Goal: Task Accomplishment & Management: Manage account settings

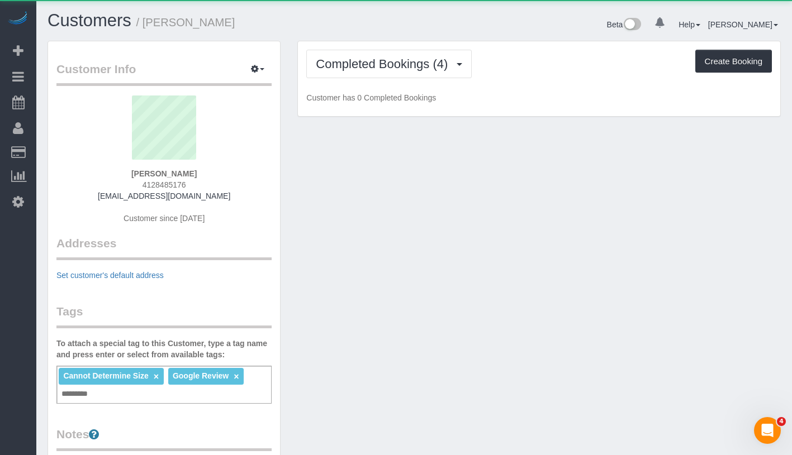
click at [421, 87] on div "Completed Bookings (4) Completed Bookings (4) Upcoming Bookings (1) Cancelled B…" at bounding box center [539, 78] width 482 height 75
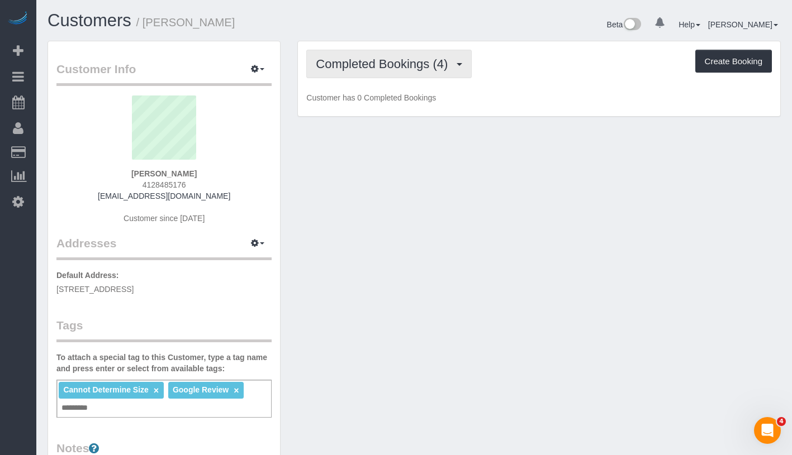
click at [413, 70] on span "Completed Bookings (4)" at bounding box center [384, 64] width 137 height 14
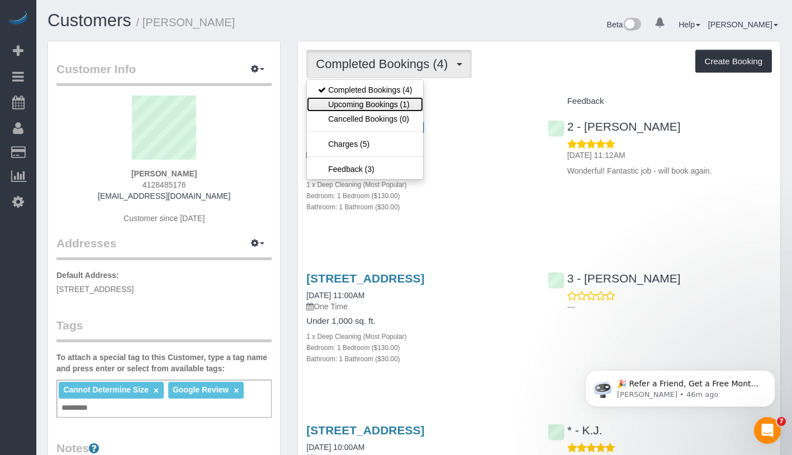
click at [394, 98] on link "Upcoming Bookings (1)" at bounding box center [365, 104] width 116 height 15
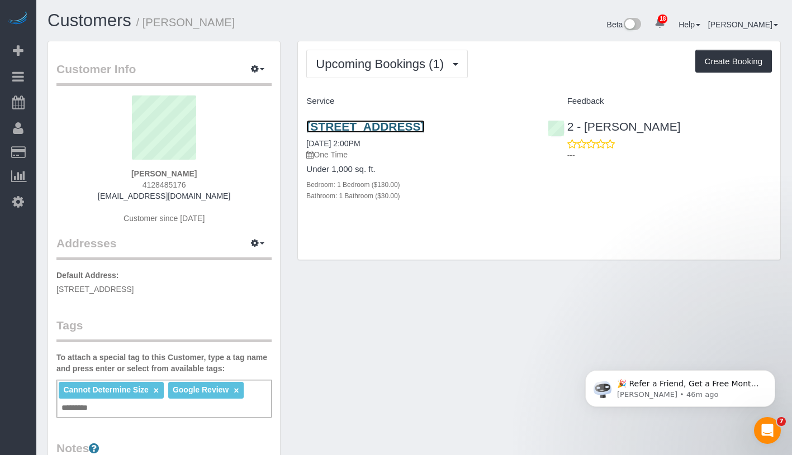
click at [424, 127] on link "135 York Street, Apt. 537, Brooklyn, NY 11201" at bounding box center [365, 126] width 118 height 13
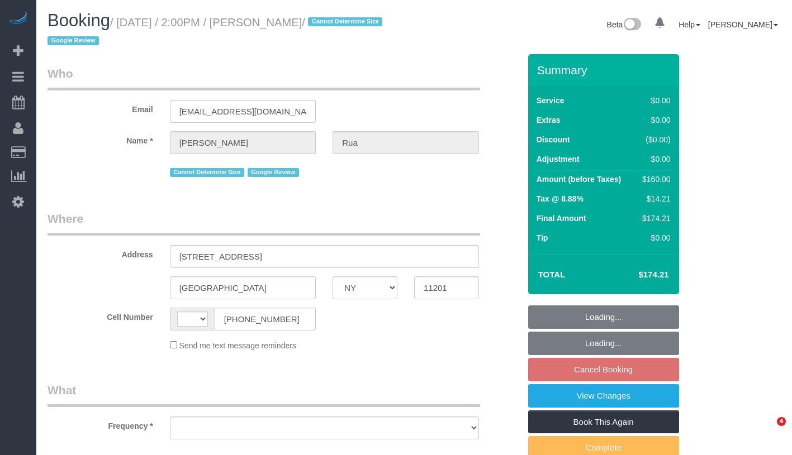
select select "NY"
select select "string:US"
select select "number:58"
select select "number:75"
select select "number:15"
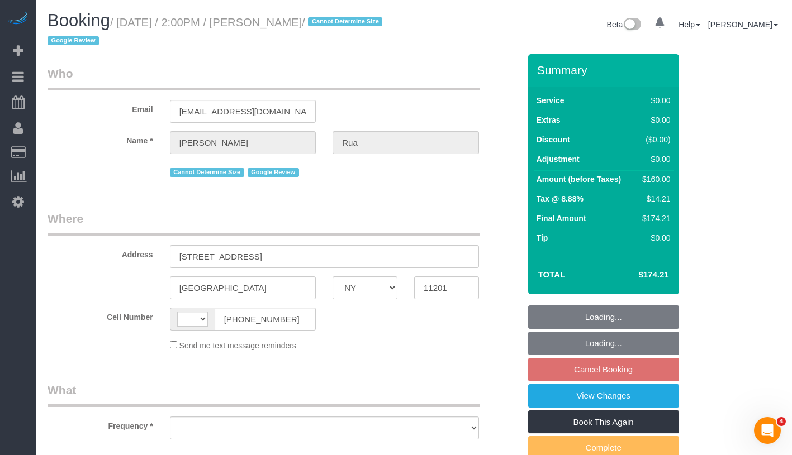
select select "number:5"
select select "string:stripe-pm_1S6zZF4VGloSiKo7pzR9bb4o"
select select "1"
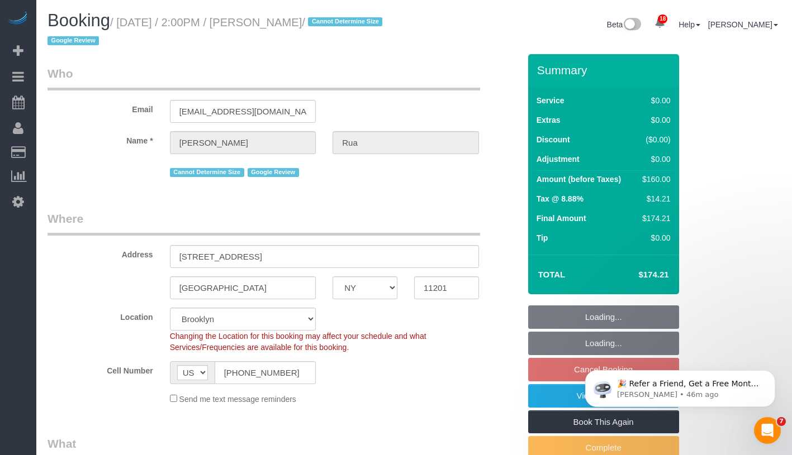
select select "object:1433"
select select "spot4"
select select "1"
click at [573, 395] on body "🎉 Refer a Friend, Get a Free Month! 🎉 Love Automaid? Share the love! When you r…" at bounding box center [680, 385] width 215 height 69
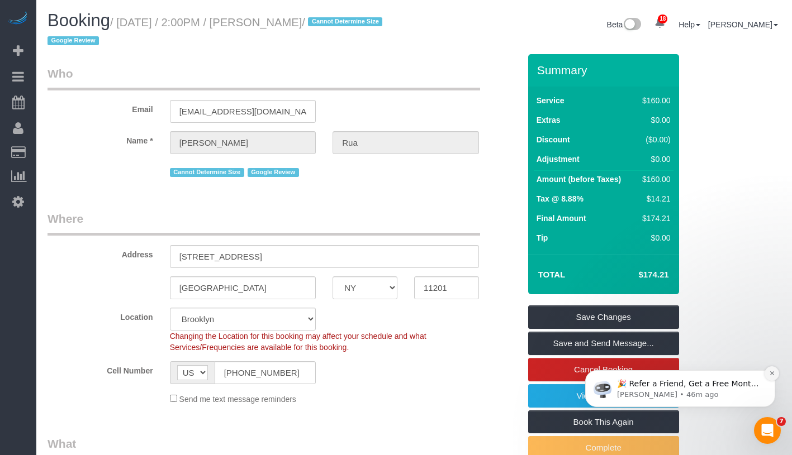
click at [776, 374] on button "Dismiss notification" at bounding box center [771, 373] width 15 height 15
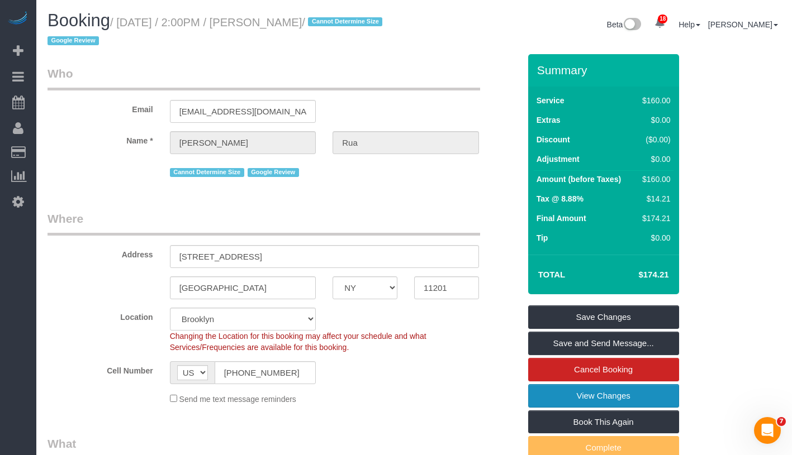
click at [641, 401] on link "View Changes" at bounding box center [603, 395] width 151 height 23
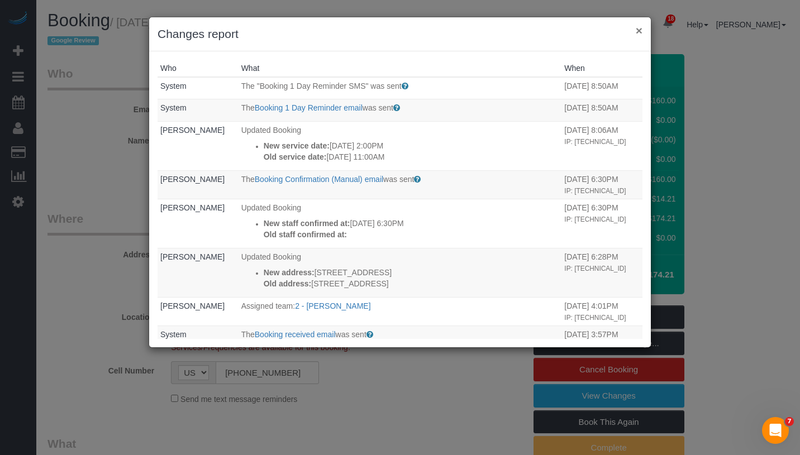
click at [638, 31] on button "×" at bounding box center [639, 31] width 7 height 12
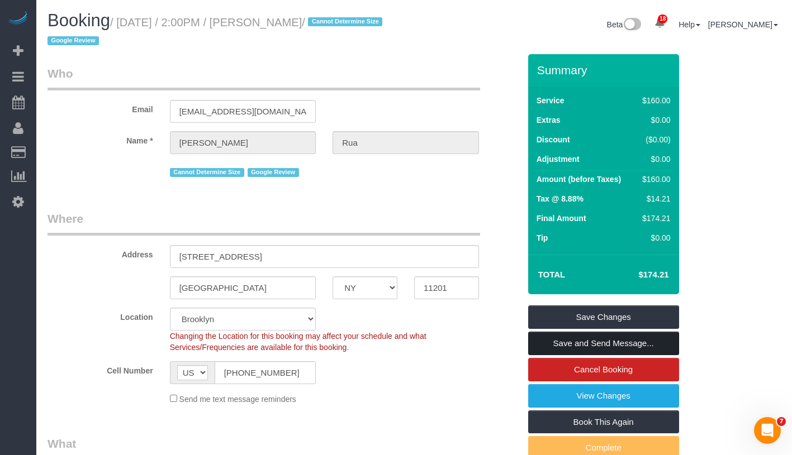
click at [662, 342] on link "Save and Send Message..." at bounding box center [603, 343] width 151 height 23
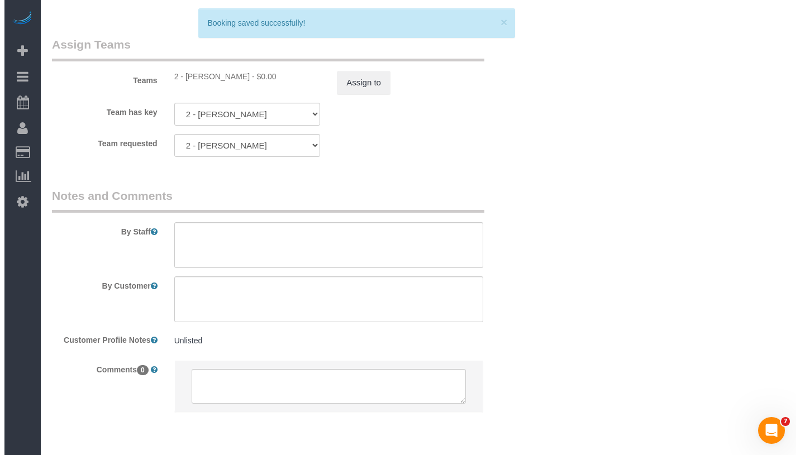
scroll to position [1508, 0]
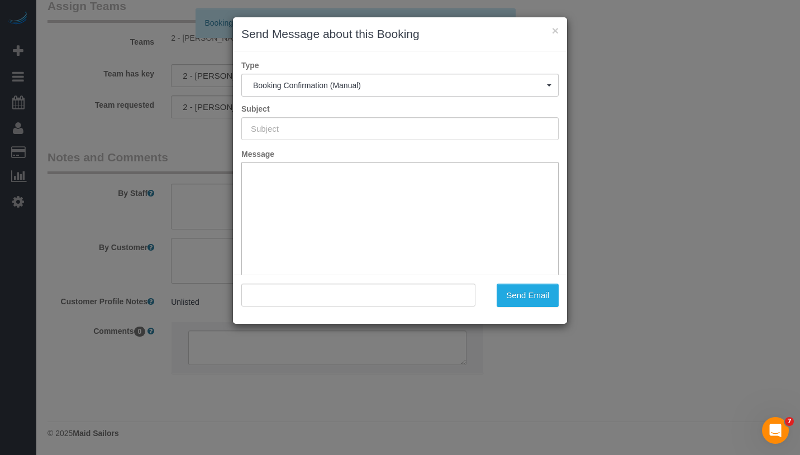
type input "Cleaning Confirmed for 09/15/2025 at 2:00pm"
type input ""Christine Rua" <christinemrua@gmail.com>"
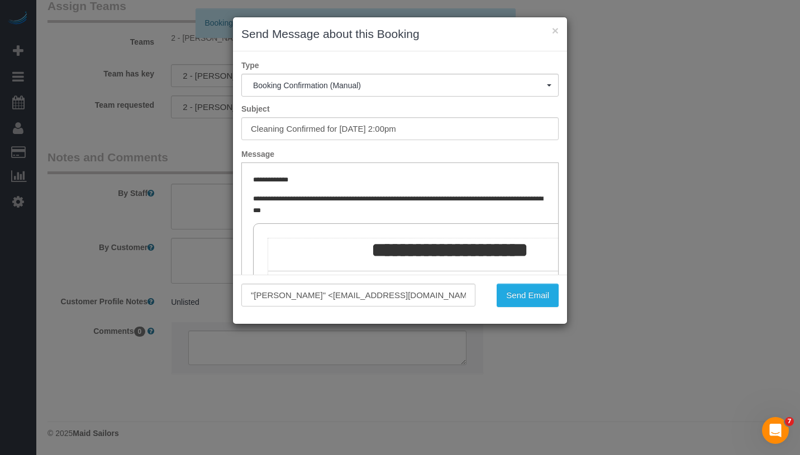
scroll to position [0, 0]
click at [538, 303] on button "Send Email" at bounding box center [528, 295] width 62 height 23
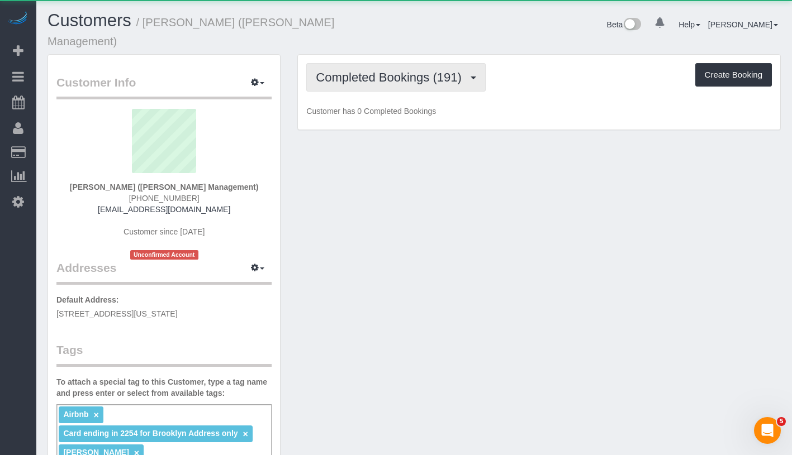
click at [428, 70] on span "Completed Bookings (191)" at bounding box center [391, 77] width 151 height 14
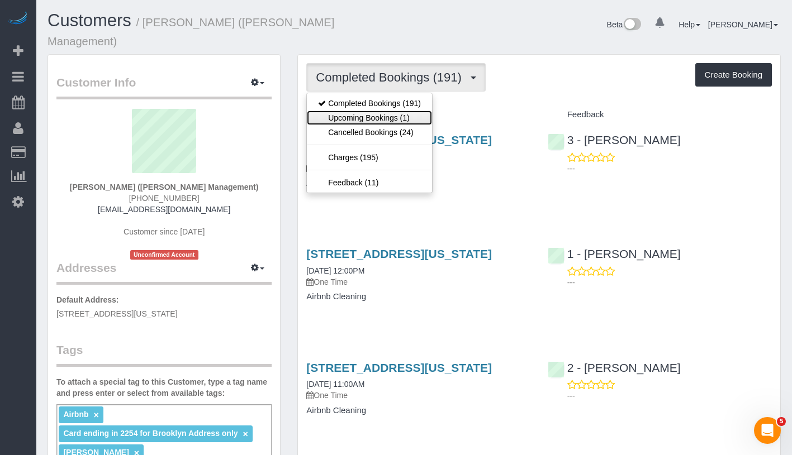
click at [394, 111] on link "Upcoming Bookings (1)" at bounding box center [369, 118] width 125 height 15
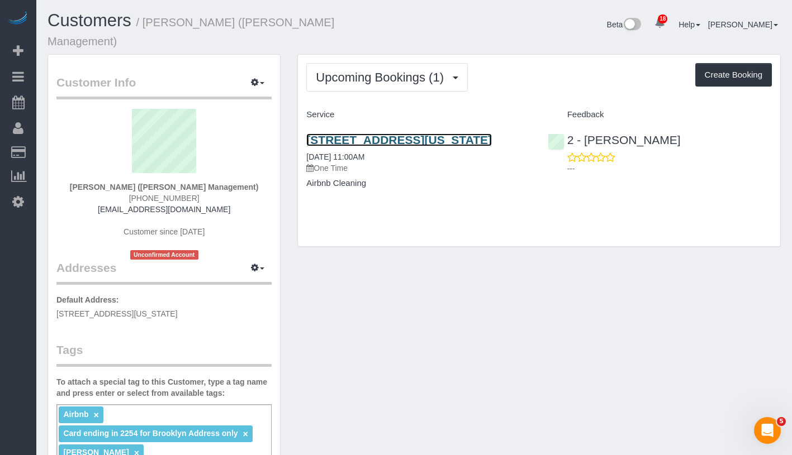
click at [426, 134] on link "255 West 21st Street, New York, NY 10011" at bounding box center [398, 140] width 185 height 13
click at [345, 156] on link "09/14/2025 11:00AM" at bounding box center [335, 156] width 58 height 9
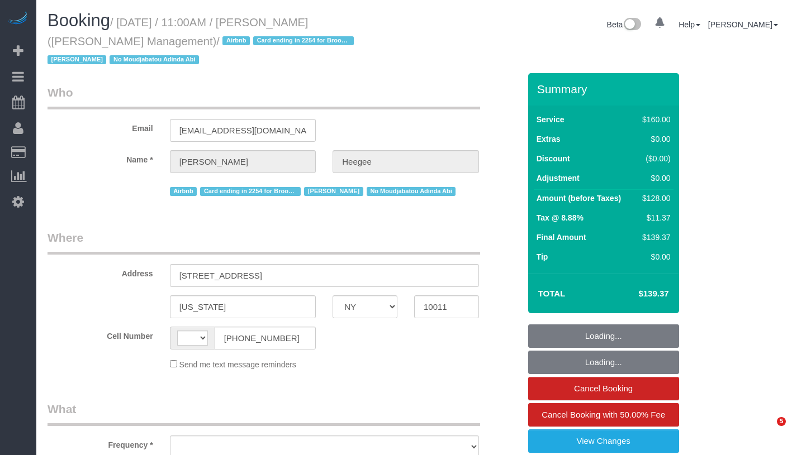
select select "NY"
select select "string:[GEOGRAPHIC_DATA]"
select select "object:1460"
select select "string:stripe-pm_1KdGie4VGloSiKo7qq5m7Mb2"
select select "120"
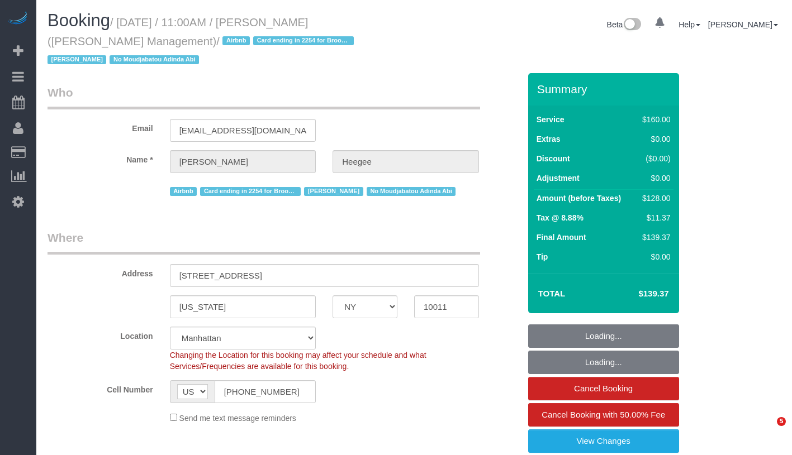
select select "spot1"
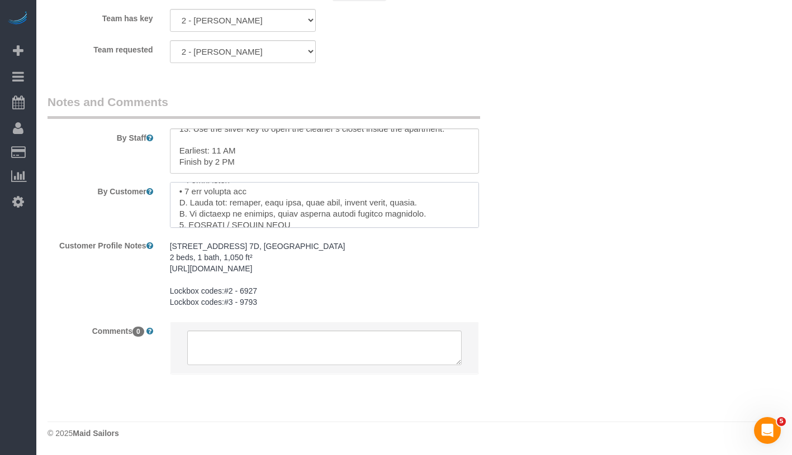
scroll to position [213, 0]
drag, startPoint x: 298, startPoint y: 203, endPoint x: 432, endPoint y: 207, distance: 133.5
click at [432, 207] on textarea at bounding box center [324, 205] width 309 height 46
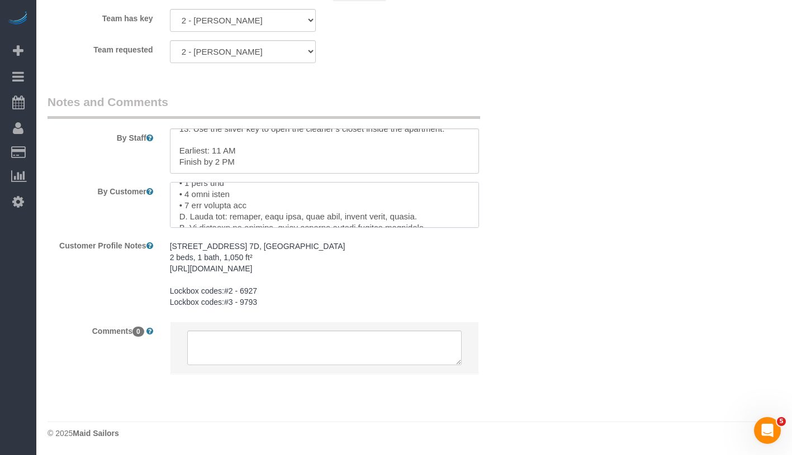
scroll to position [210, 0]
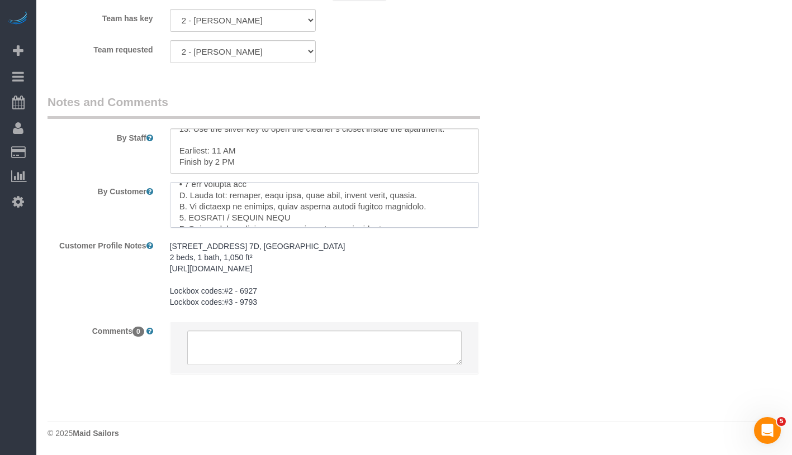
drag, startPoint x: 188, startPoint y: 206, endPoint x: 439, endPoint y: 202, distance: 250.8
click at [439, 202] on textarea at bounding box center [324, 205] width 309 height 46
drag, startPoint x: 176, startPoint y: 195, endPoint x: 438, endPoint y: 203, distance: 262.7
click at [438, 203] on textarea at bounding box center [324, 205] width 309 height 46
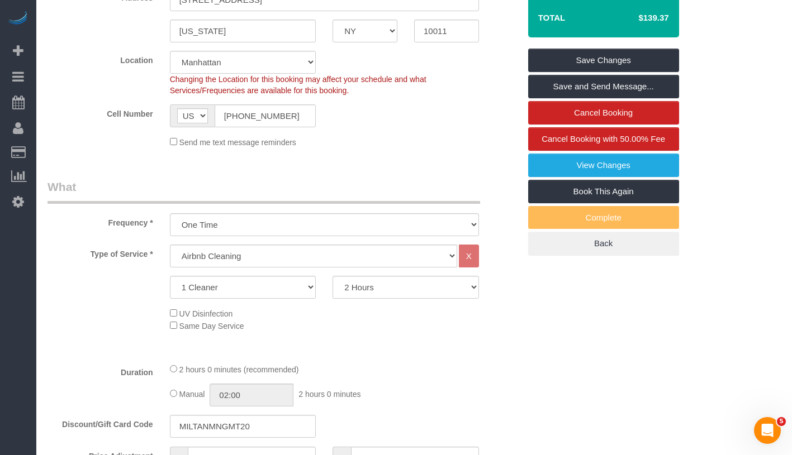
scroll to position [0, 0]
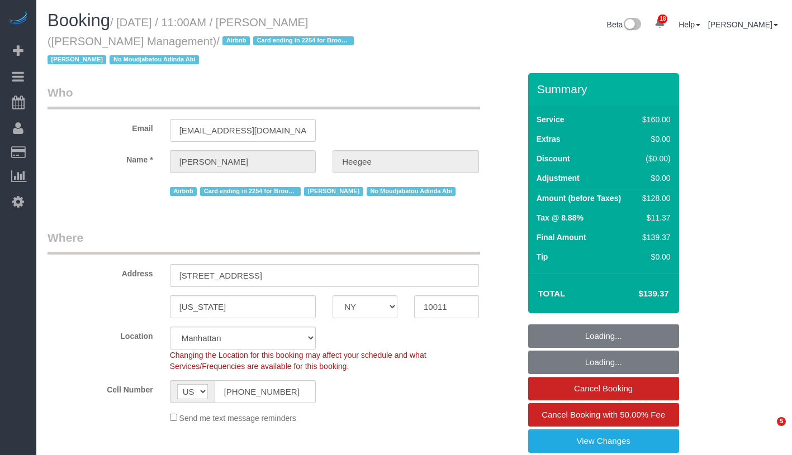
select select "NY"
select select "120"
select select "spot1"
select select "number:89"
select select "number:90"
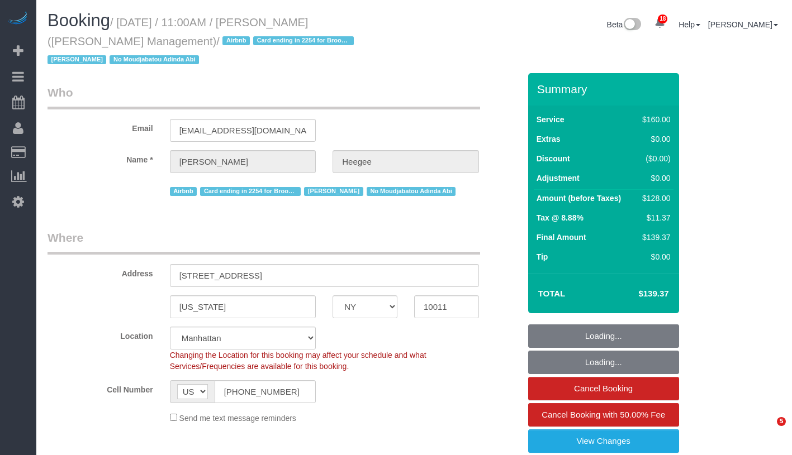
select select "number:15"
select select "number:7"
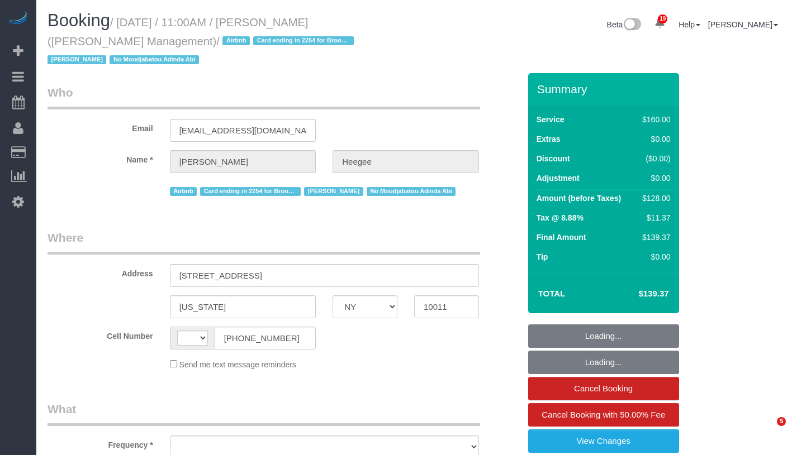
select select "NY"
select select "string:US"
select select "object:807"
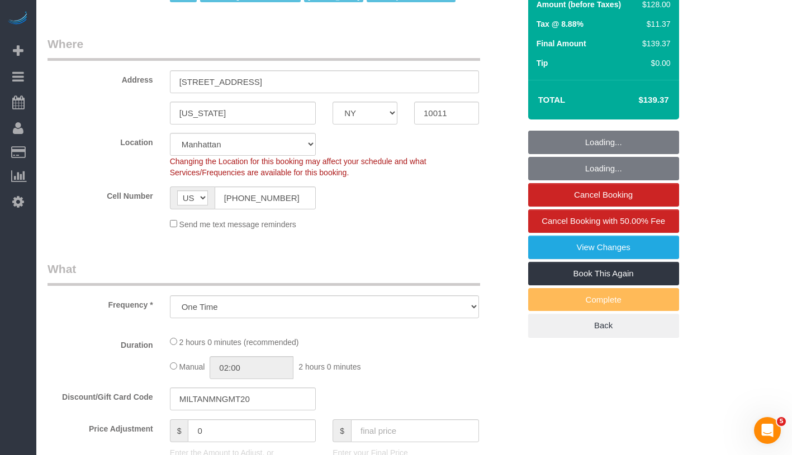
select select "string:stripe-pm_1KdGie4VGloSiKo7qq5m7Mb2"
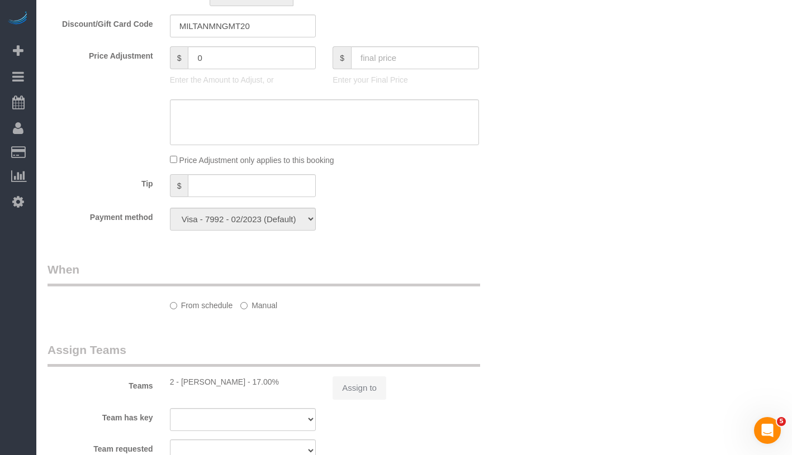
select select "object:813"
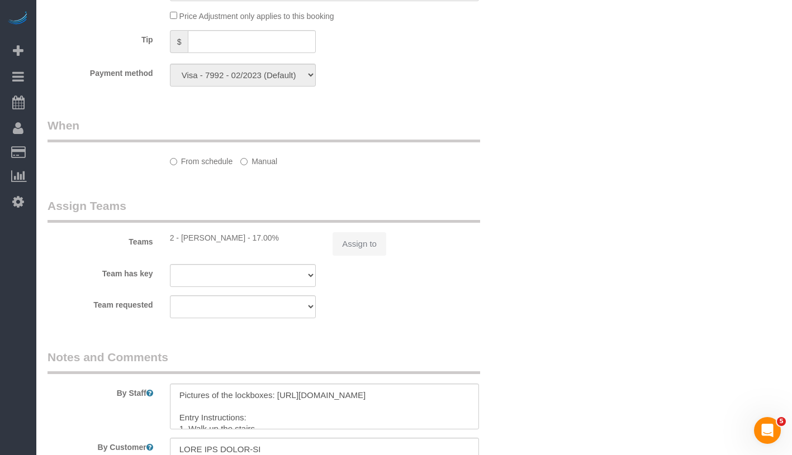
select select "120"
select select "spot1"
select select "number:89"
select select "number:90"
select select "number:15"
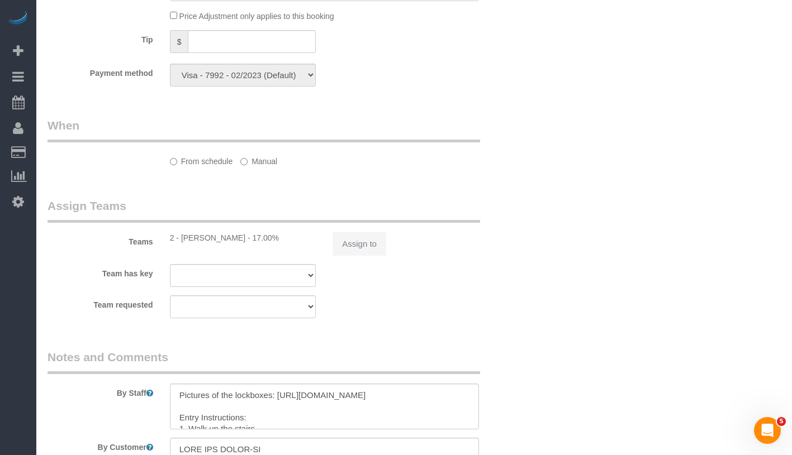
select select "number:7"
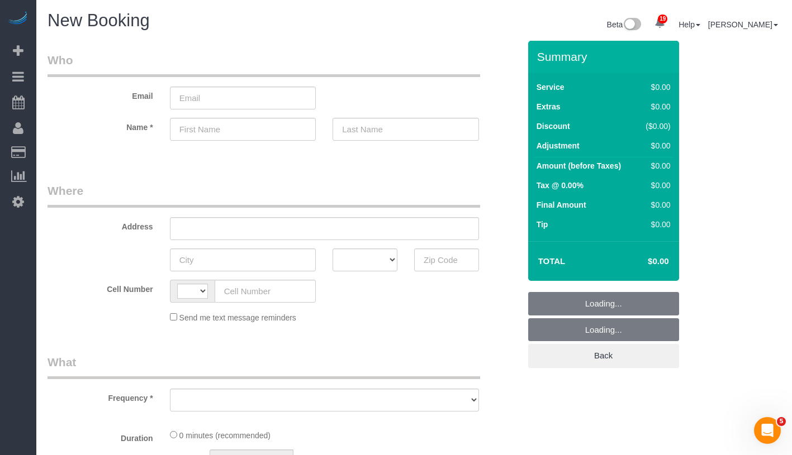
select select "object:606"
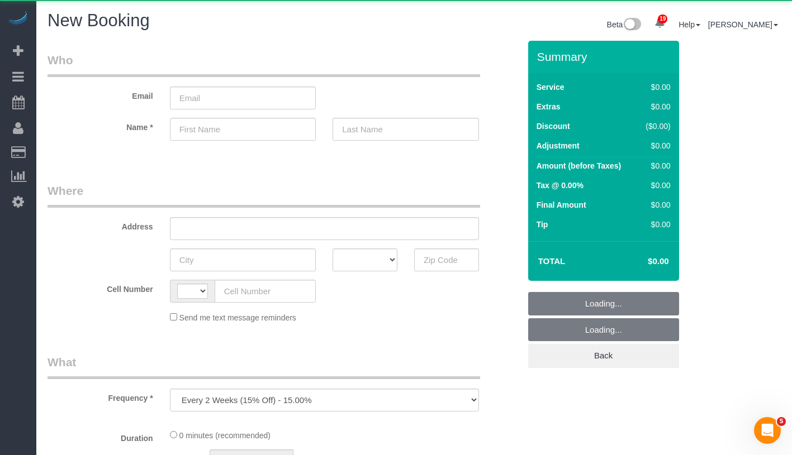
select select "string:[GEOGRAPHIC_DATA]"
select select "number:89"
select select "number:90"
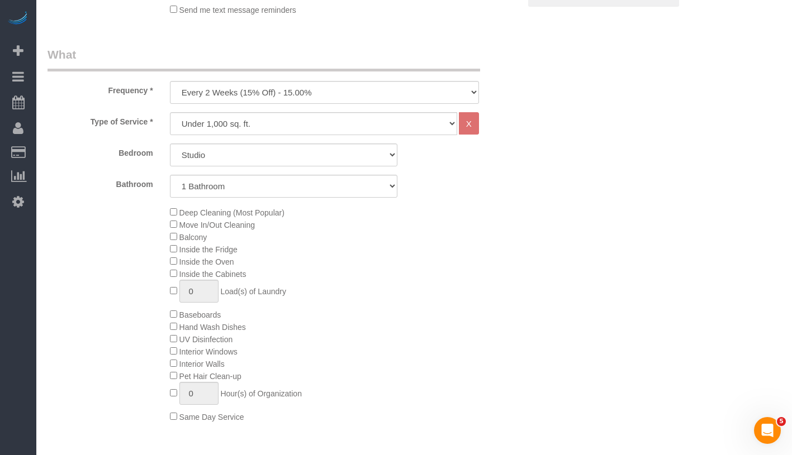
scroll to position [364, 0]
click at [300, 93] on select "One Time Weekly (20% Off) - 20.00% Every 2 Weeks (15% Off) - 15.00% Every 4 Wee…" at bounding box center [324, 90] width 309 height 23
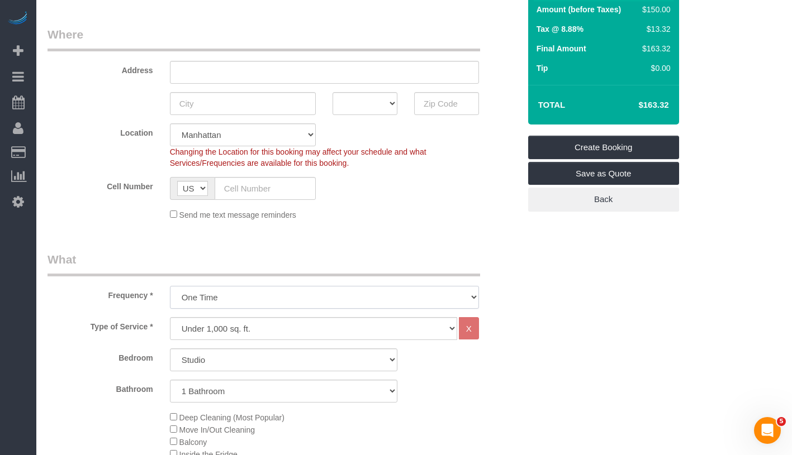
scroll to position [388, 0]
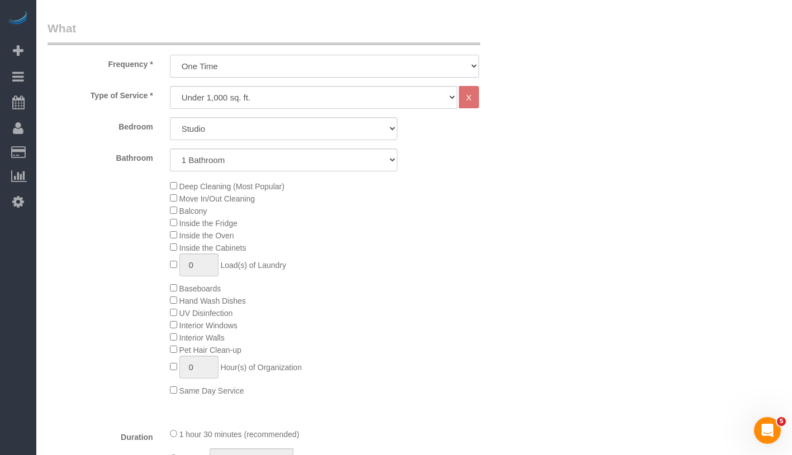
click at [291, 63] on select "One Time Weekly (20% Off) - 20.00% Every 2 Weeks (15% Off) - 15.00% Every 4 Wee…" at bounding box center [324, 66] width 309 height 23
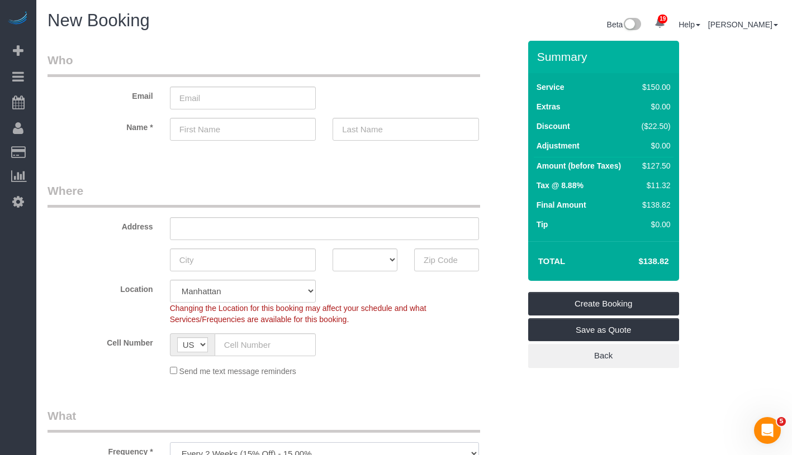
scroll to position [250, 0]
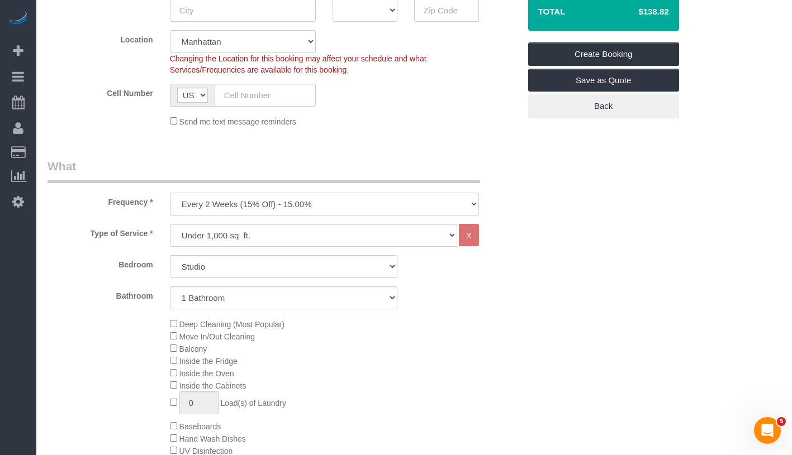
click at [300, 205] on select "One Time Weekly (20% Off) - 20.00% Every 2 Weeks (15% Off) - 15.00% Every 4 Wee…" at bounding box center [324, 204] width 309 height 23
select select "object:1531"
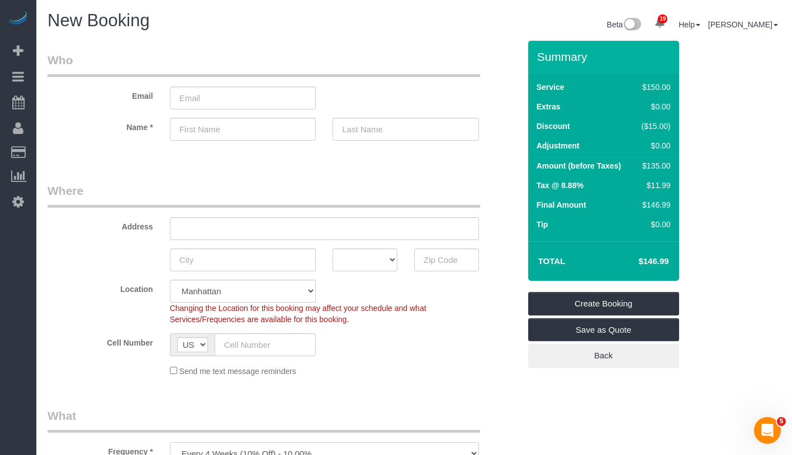
scroll to position [104, 0]
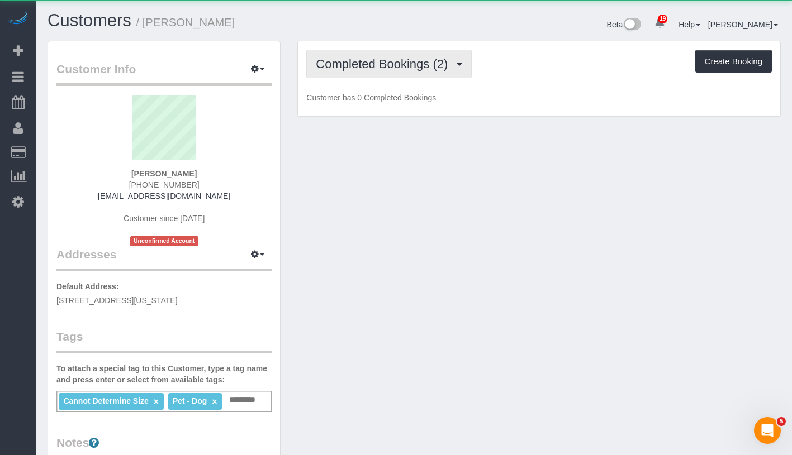
click at [369, 73] on button "Completed Bookings (2)" at bounding box center [388, 64] width 165 height 28
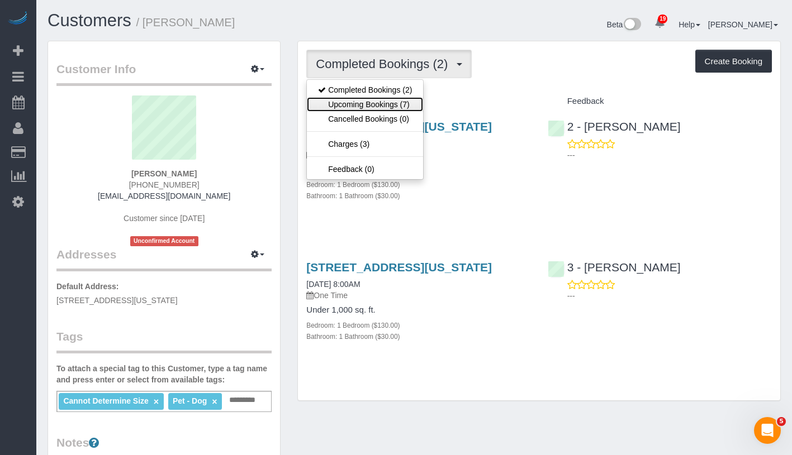
click at [370, 101] on link "Upcoming Bookings (7)" at bounding box center [365, 104] width 116 height 15
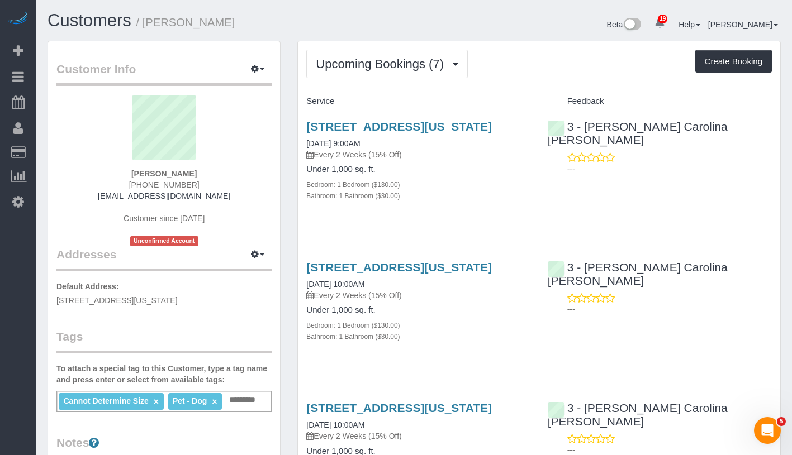
drag, startPoint x: 139, startPoint y: 172, endPoint x: 217, endPoint y: 178, distance: 78.4
click at [217, 178] on div "[PERSON_NAME] [PHONE_NUMBER] [EMAIL_ADDRESS][DOMAIN_NAME] Customer since [DATE]…" at bounding box center [163, 171] width 215 height 151
copy strong "[PERSON_NAME]"
drag, startPoint x: 299, startPoint y: 156, endPoint x: 393, endPoint y: 156, distance: 93.3
click at [393, 156] on div "[STREET_ADDRESS][US_STATE] [DATE] 9:00AM Every 2 Weeks (15% Off) Under 1,000 sq…" at bounding box center [418, 167] width 241 height 113
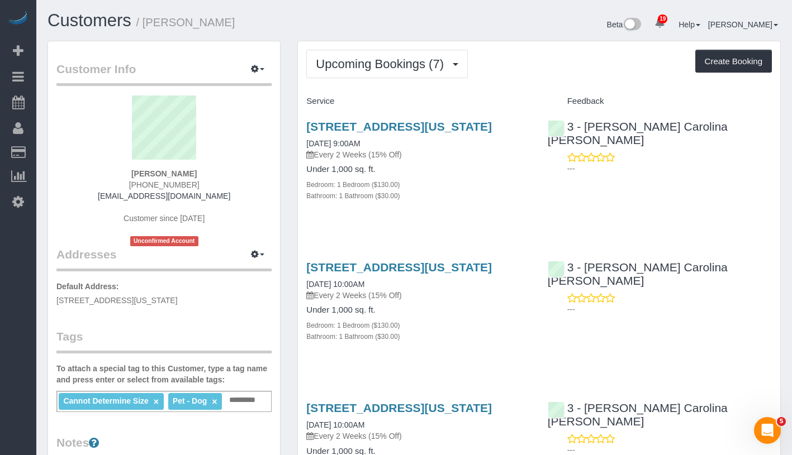
copy link "[DATE] 9:00AM"
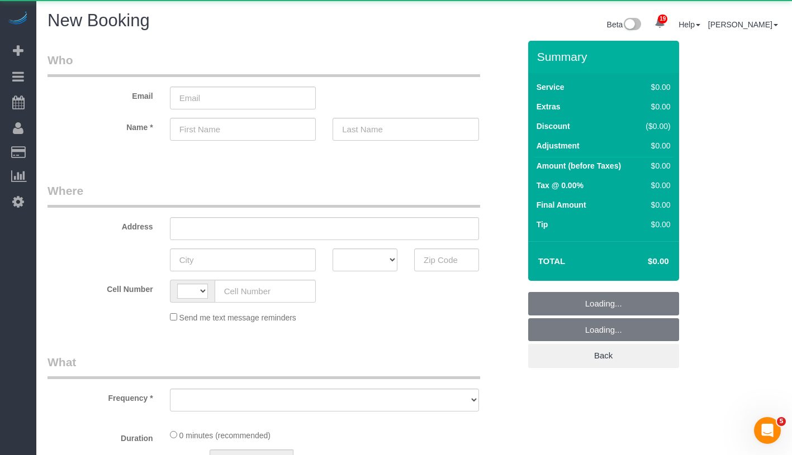
select select "string:[GEOGRAPHIC_DATA]"
select select "object:951"
select select "number:89"
select select "number:90"
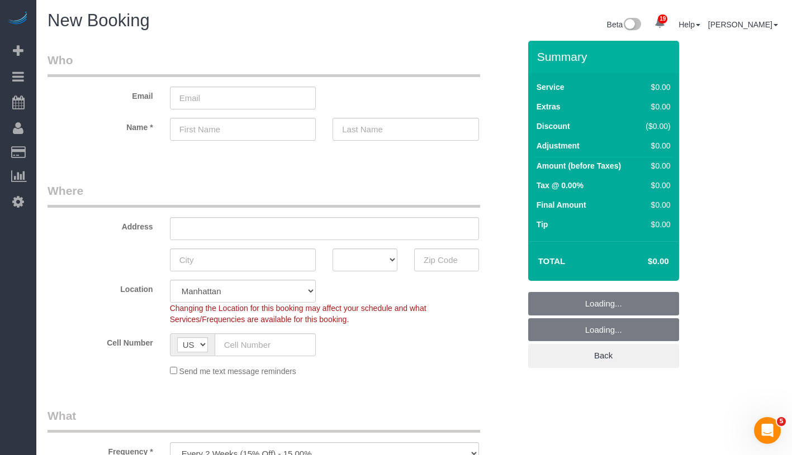
scroll to position [237, 0]
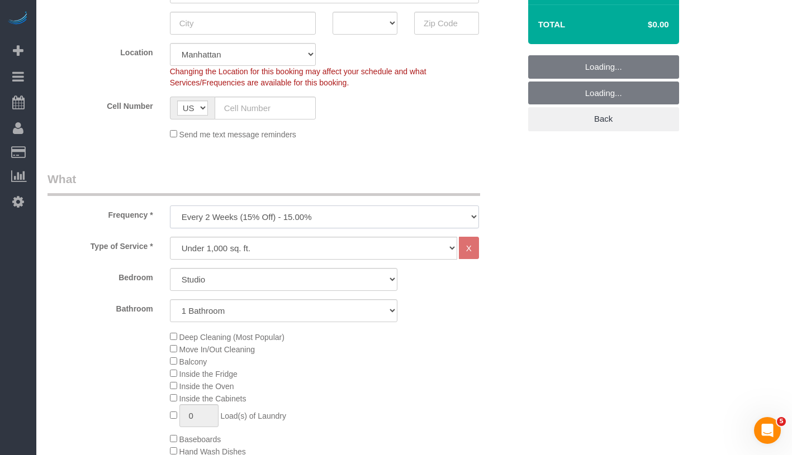
click at [328, 212] on select "One Time Weekly (20% Off) - 20.00% Every 2 Weeks (15% Off) - 15.00% Every 4 Wee…" at bounding box center [324, 217] width 309 height 23
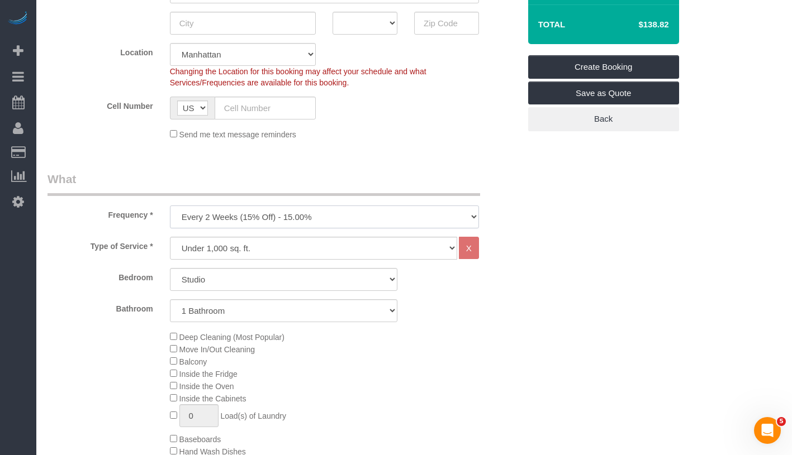
select select "object:1627"
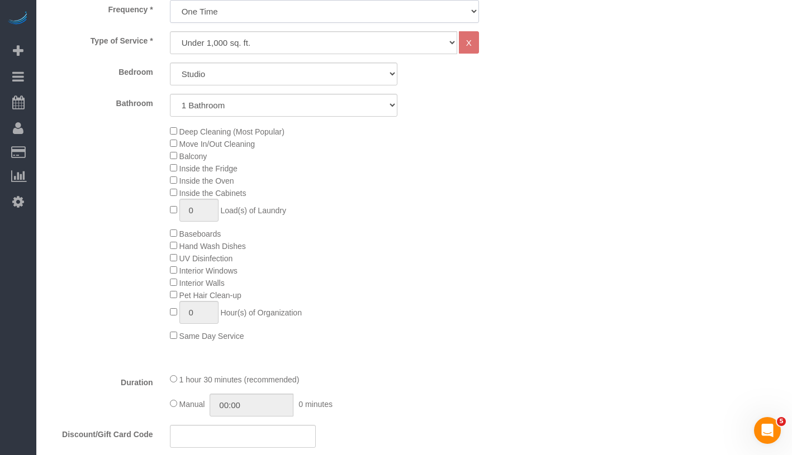
scroll to position [568, 0]
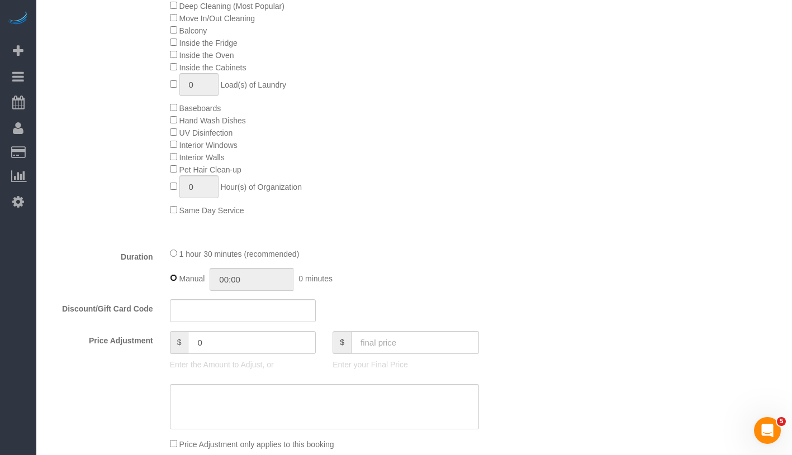
type input "01:30"
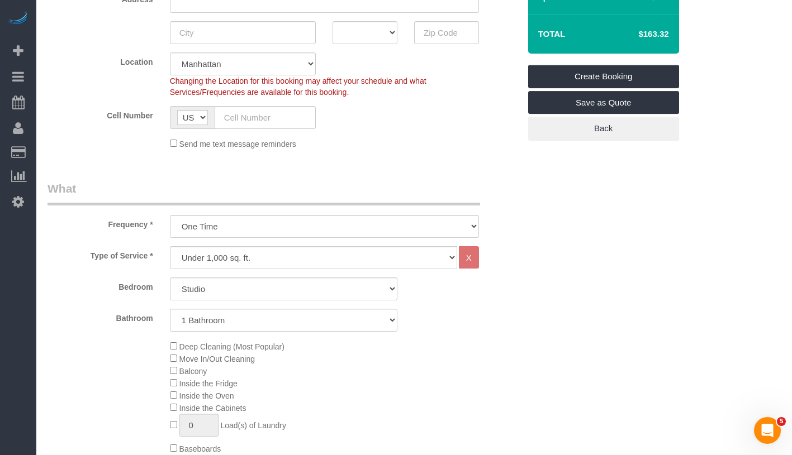
scroll to position [0, 0]
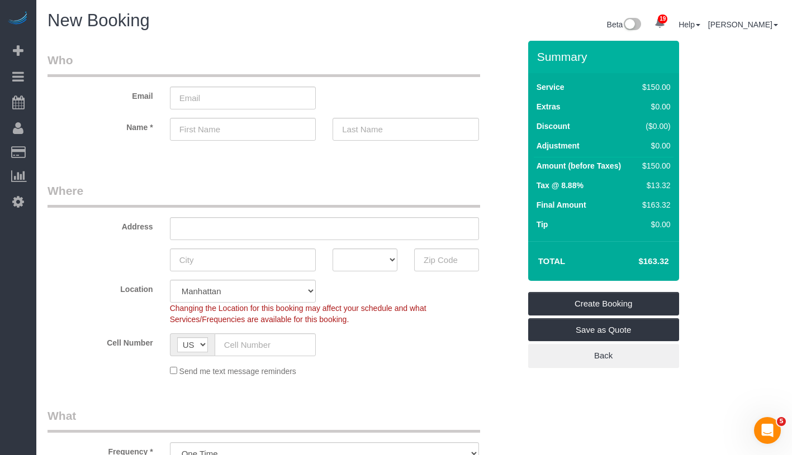
drag, startPoint x: 635, startPoint y: 258, endPoint x: 674, endPoint y: 260, distance: 39.2
click at [674, 260] on div "Total $163.32" at bounding box center [603, 261] width 151 height 40
copy table "Total"
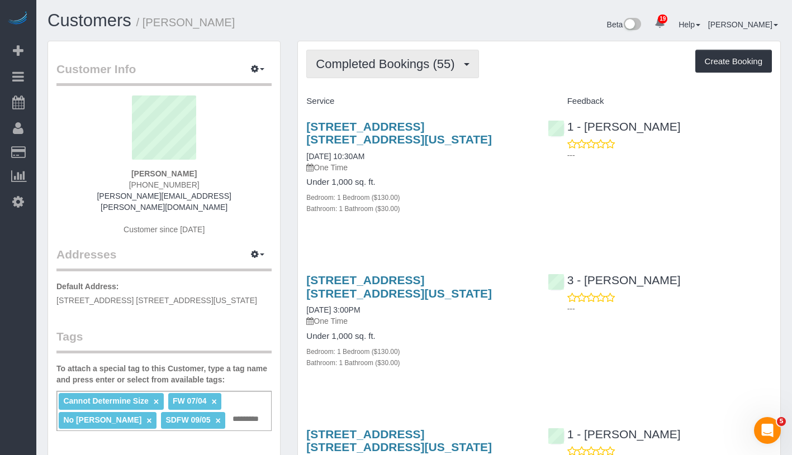
click at [414, 75] on button "Completed Bookings (55)" at bounding box center [392, 64] width 172 height 28
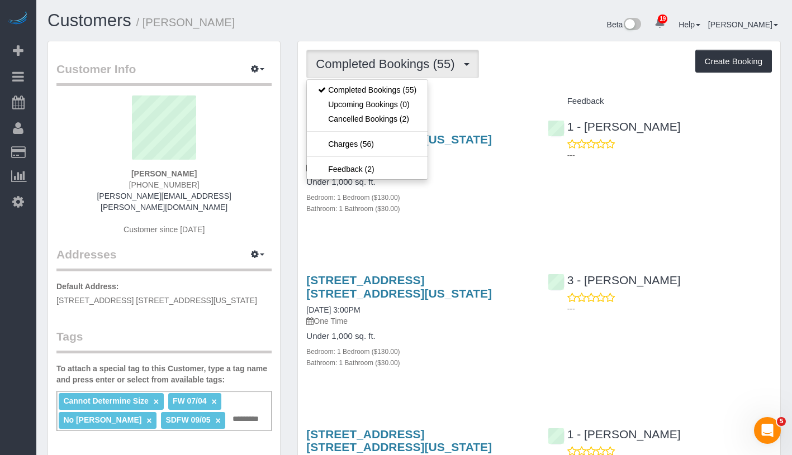
click at [412, 59] on span "Completed Bookings (55)" at bounding box center [388, 64] width 144 height 14
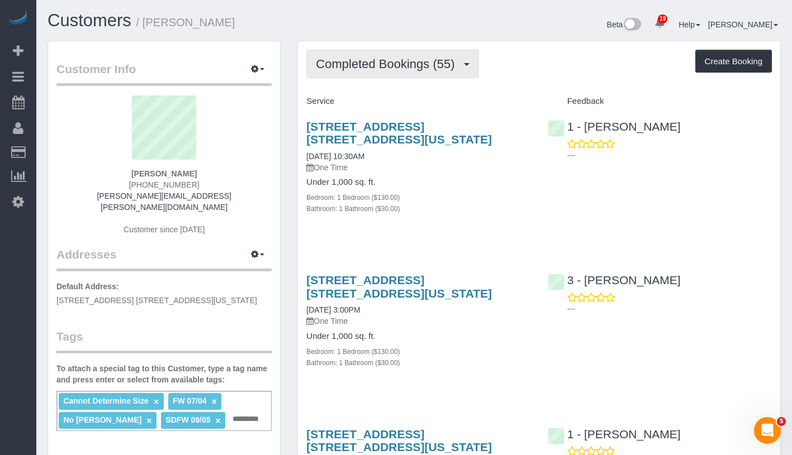
click at [407, 71] on button "Completed Bookings (55)" at bounding box center [392, 64] width 172 height 28
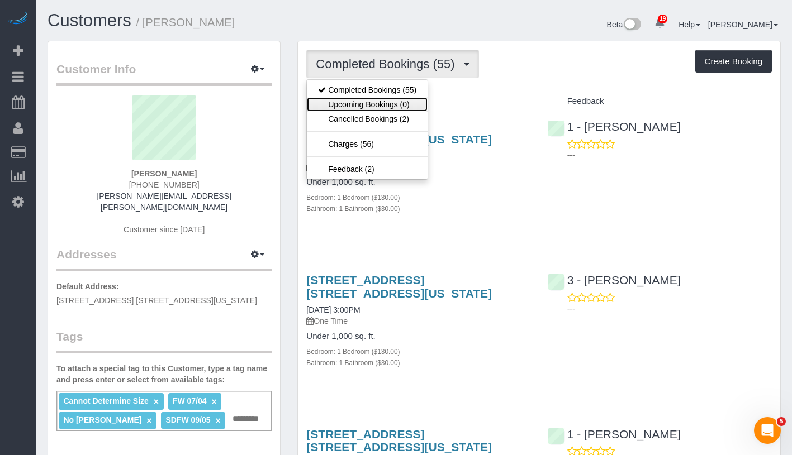
click at [397, 102] on link "Upcoming Bookings (0)" at bounding box center [367, 104] width 121 height 15
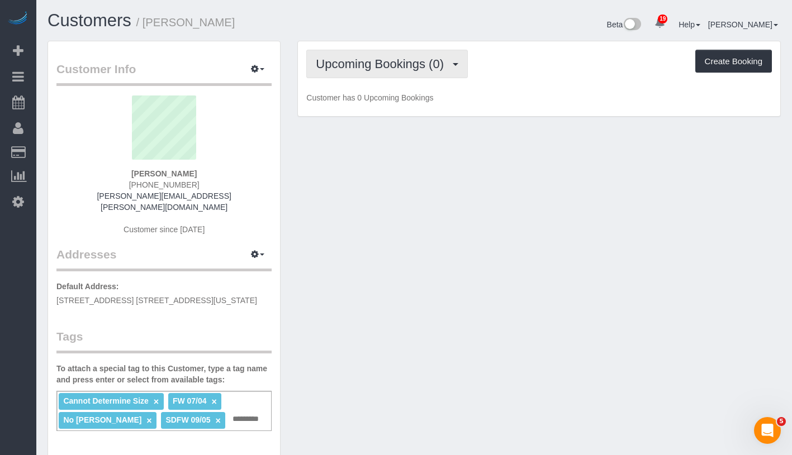
click at [418, 58] on span "Upcoming Bookings (0)" at bounding box center [383, 64] width 134 height 14
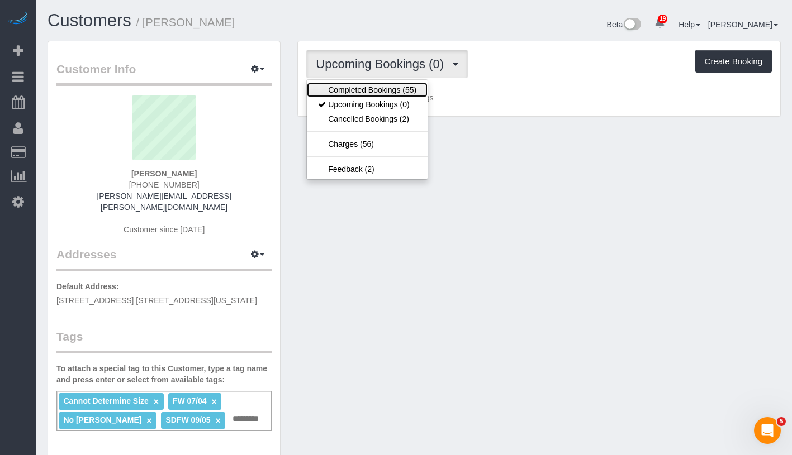
click at [401, 84] on link "Completed Bookings (55)" at bounding box center [367, 90] width 121 height 15
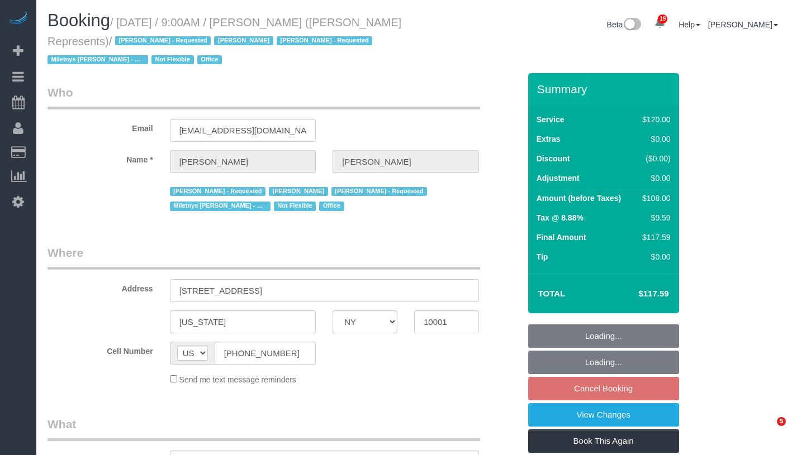
select select "NY"
select select "string:stripe-pm_1LzOHa4VGloSiKo7eJy9cIDS"
select select "90"
select select "number:89"
select select "number:90"
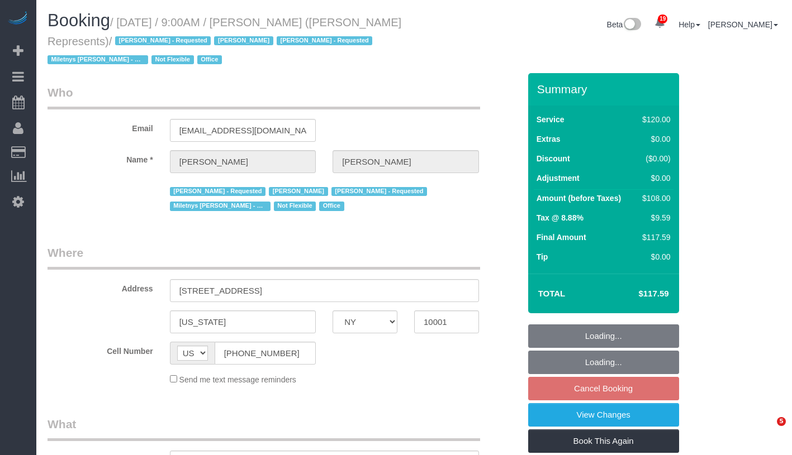
select select "number:15"
select select "number:5"
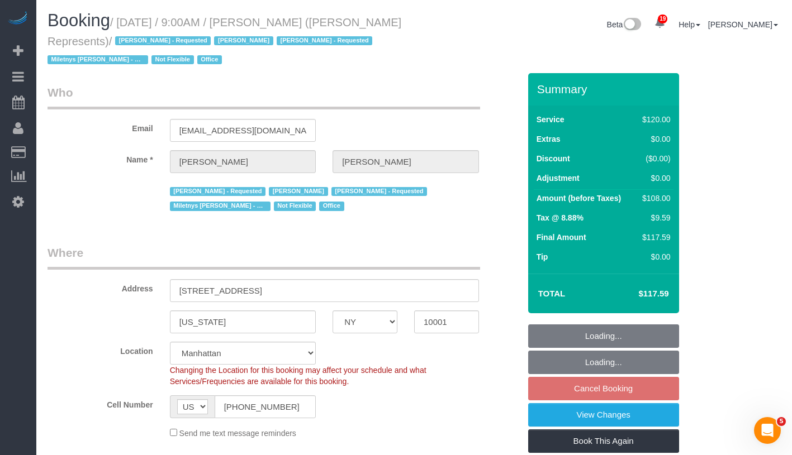
select select "object:1109"
select select "spot2"
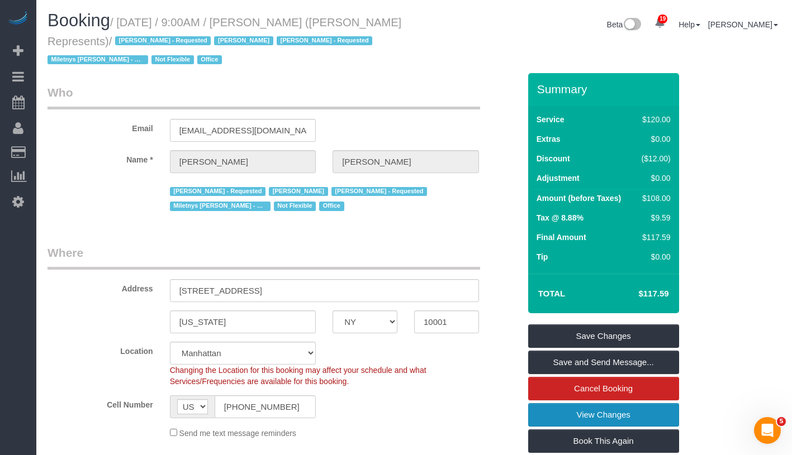
click at [650, 415] on link "View Changes" at bounding box center [603, 414] width 151 height 23
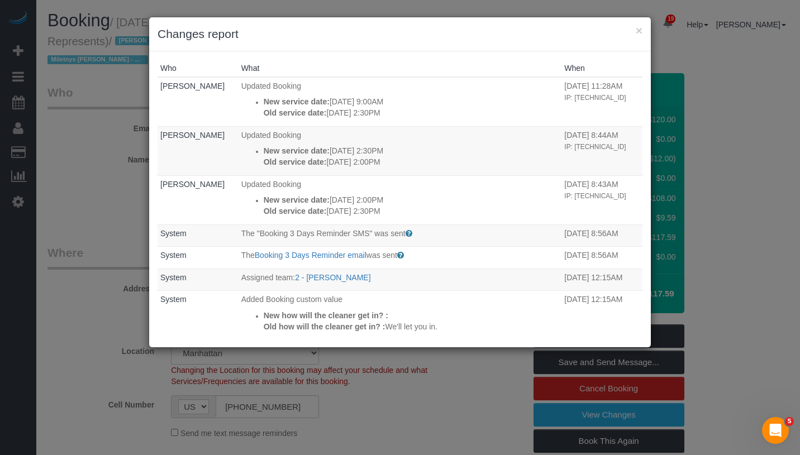
click at [635, 33] on h3 "Changes report" at bounding box center [400, 34] width 485 height 17
click at [637, 31] on button "×" at bounding box center [639, 31] width 7 height 12
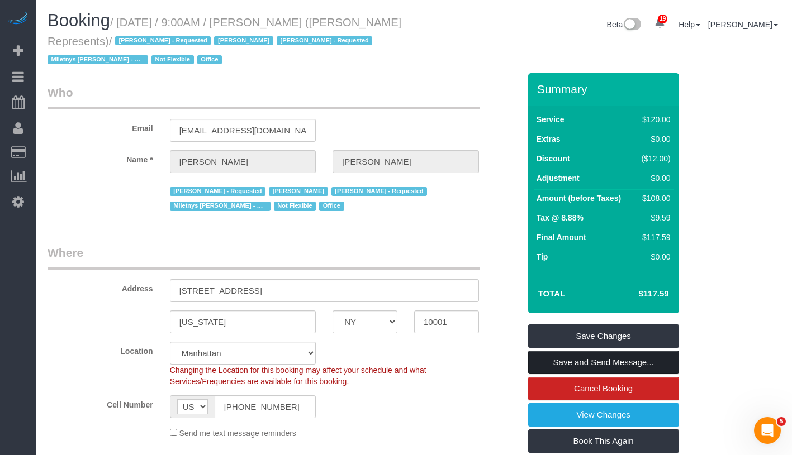
click at [666, 367] on link "Save and Send Message..." at bounding box center [603, 362] width 151 height 23
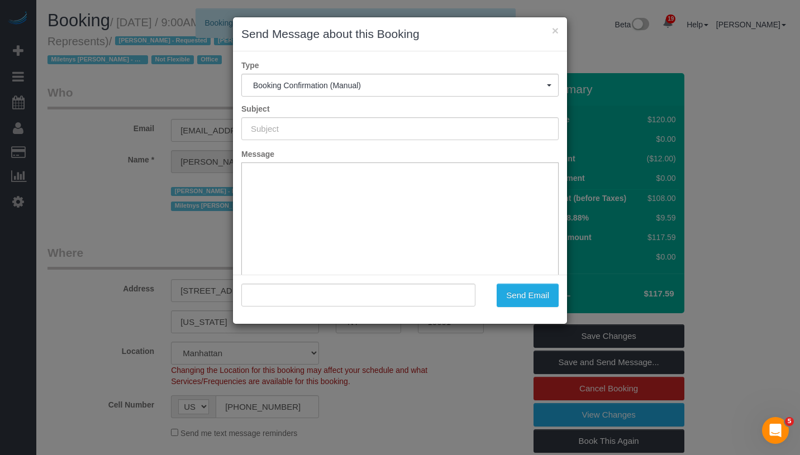
type input "Cleaning Confirmed for [DATE] 9:00am"
type input ""[PERSON_NAME]" <[EMAIL_ADDRESS][DOMAIN_NAME]>"
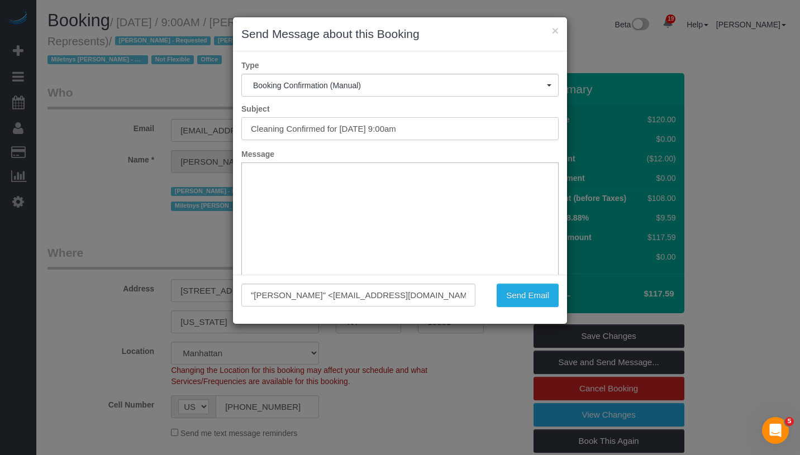
drag, startPoint x: 342, startPoint y: 130, endPoint x: 429, endPoint y: 124, distance: 87.4
click at [429, 124] on input "Cleaning Confirmed for [DATE] 9:00am" at bounding box center [399, 128] width 317 height 23
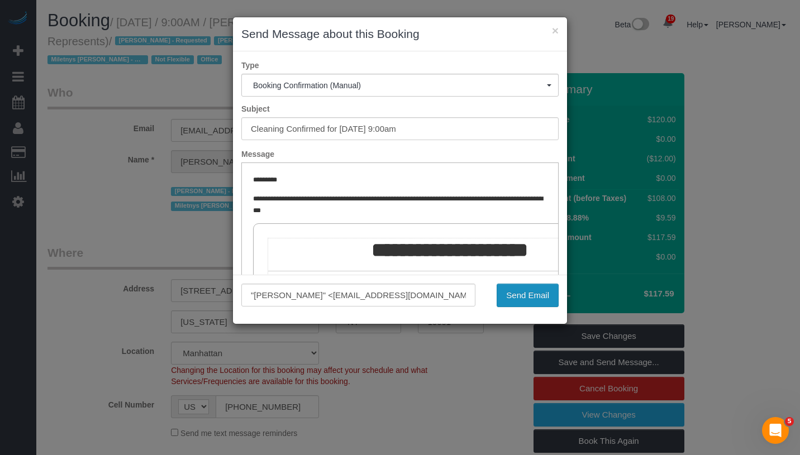
click at [533, 299] on button "Send Email" at bounding box center [528, 295] width 62 height 23
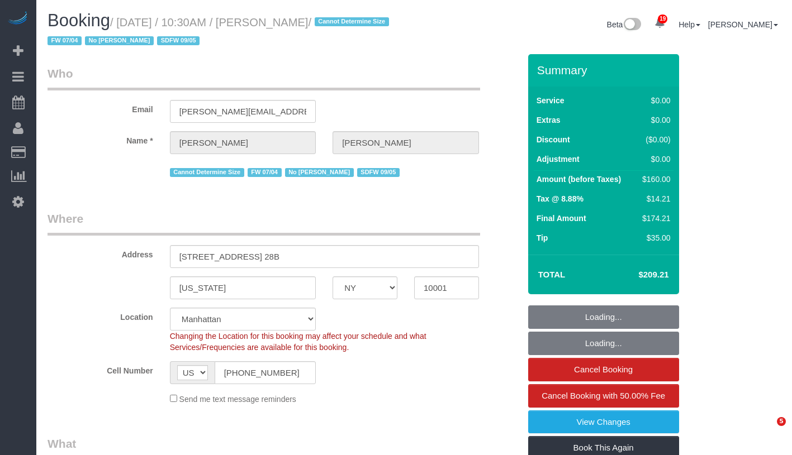
select select "NY"
select select "number:56"
select select "number:78"
select select "number:15"
select select "number:6"
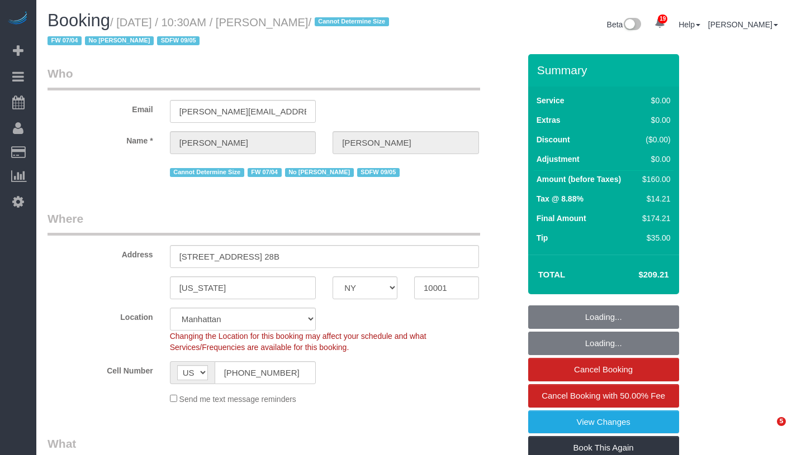
select select "object:1505"
select select "string:stripe-pm_1Q9vBu4VGloSiKo7xltynOz2"
select select "1"
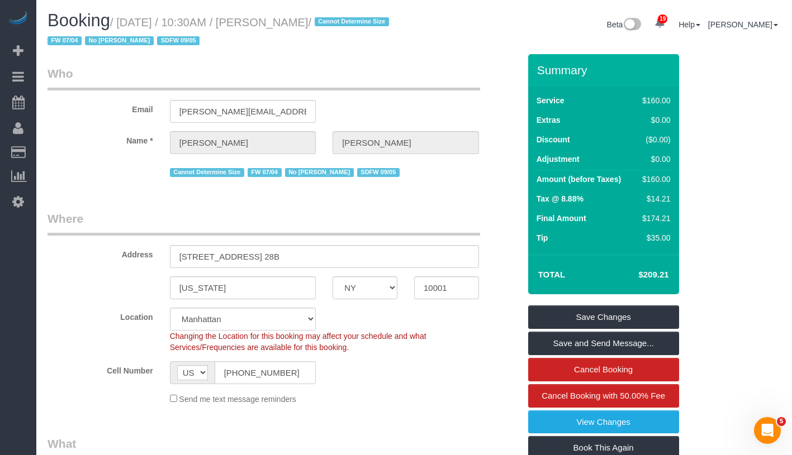
drag, startPoint x: 124, startPoint y: 22, endPoint x: 288, endPoint y: 23, distance: 163.7
click at [288, 23] on small "/ September 05, 2025 / 10:30AM / Rachel Fleszar / Cannot Determine Size FW 07/0…" at bounding box center [219, 31] width 345 height 31
copy small "September 05, 2025 / 10:30AM"
drag, startPoint x: 175, startPoint y: 259, endPoint x: 309, endPoint y: 256, distance: 134.7
click at [309, 256] on input "800 6th Avenue, Apt. 28B" at bounding box center [324, 256] width 309 height 23
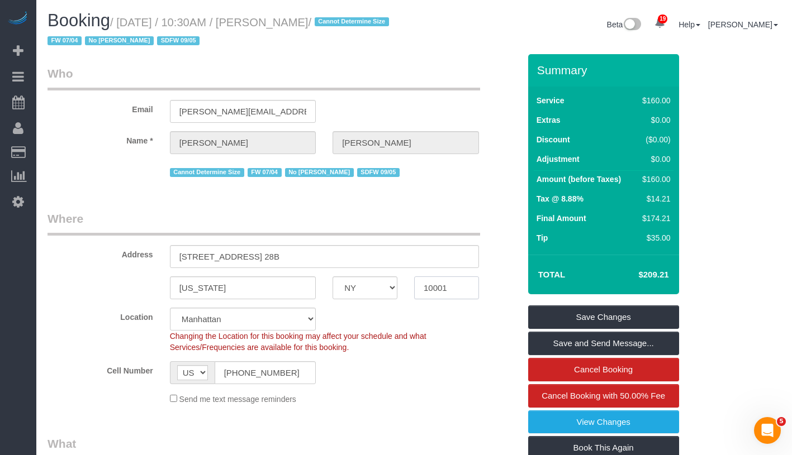
drag, startPoint x: 418, startPoint y: 289, endPoint x: 451, endPoint y: 288, distance: 33.0
click at [465, 288] on body "19 Beta Your Notifications You have 0 alerts × You have 1 to charge for 09/13/2…" at bounding box center [396, 227] width 792 height 455
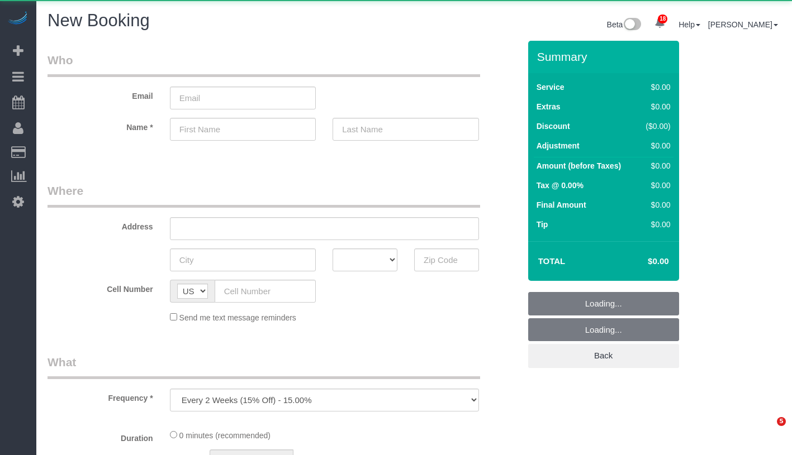
select select "number:89"
select select "number:90"
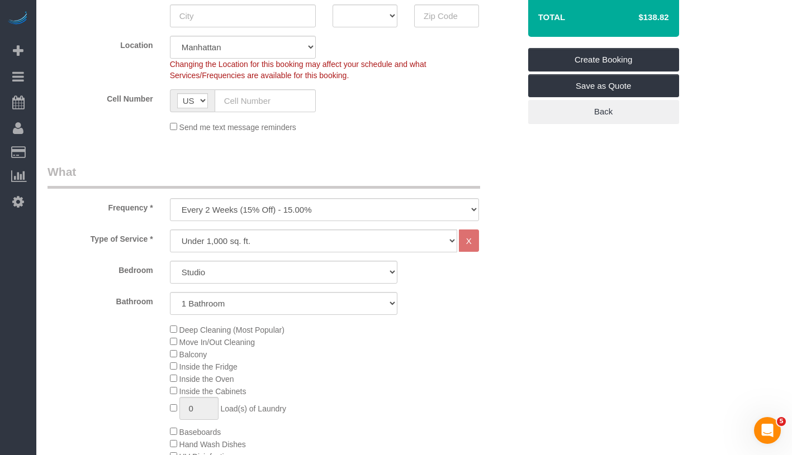
scroll to position [244, 0]
click at [346, 207] on select "One Time Weekly (20% Off) - 20.00% Every 2 Weeks (15% Off) - 15.00% Every 4 Wee…" at bounding box center [324, 209] width 309 height 23
select select "object:1094"
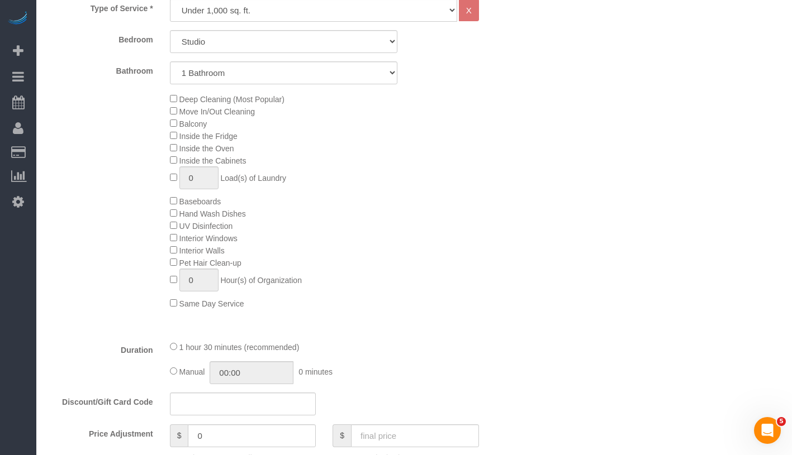
scroll to position [536, 0]
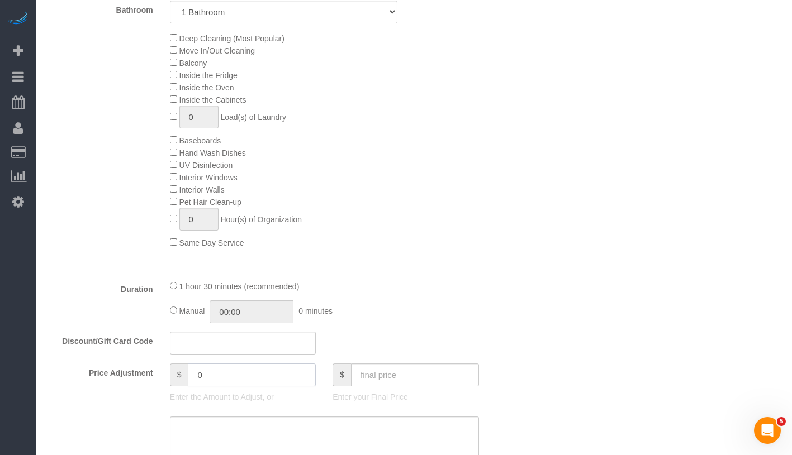
click at [221, 369] on input "0" at bounding box center [252, 375] width 128 height 23
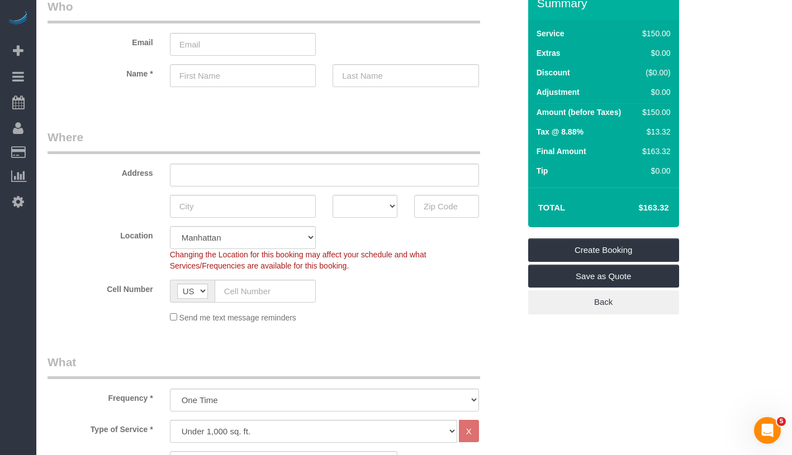
scroll to position [0, 0]
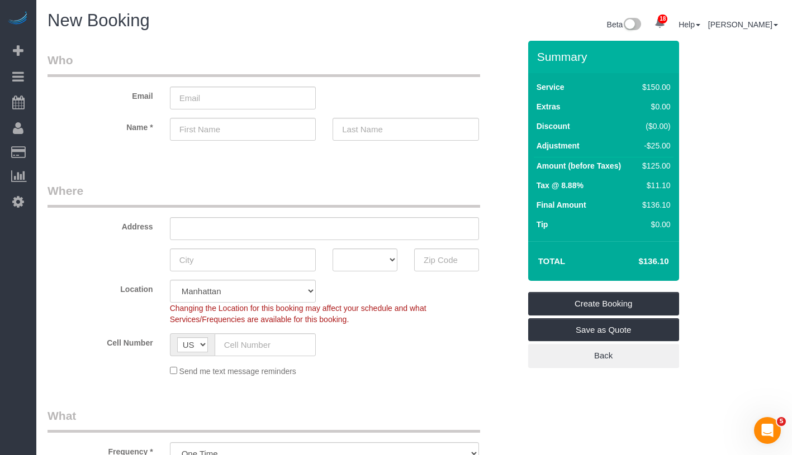
type input "-25"
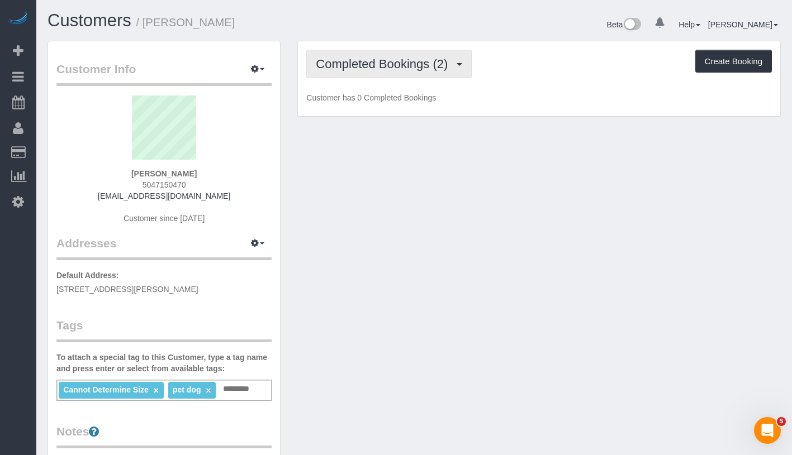
click at [344, 68] on span "Completed Bookings (2)" at bounding box center [384, 64] width 137 height 14
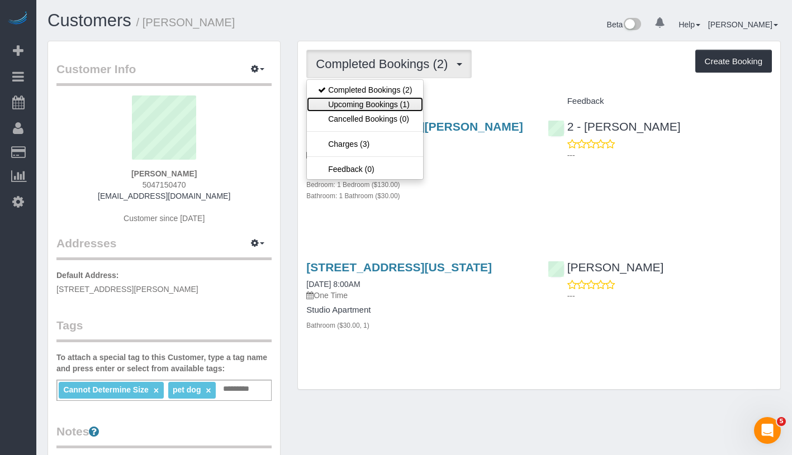
click at [358, 107] on link "Upcoming Bookings (1)" at bounding box center [365, 104] width 116 height 15
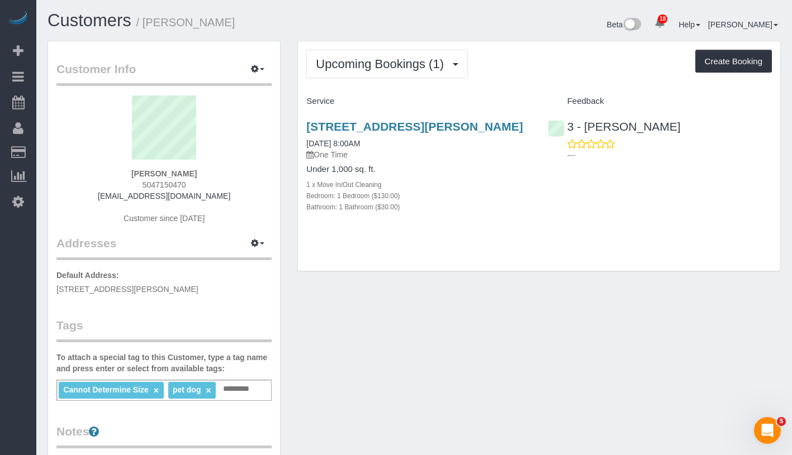
drag, startPoint x: 125, startPoint y: 174, endPoint x: 214, endPoint y: 174, distance: 89.4
click at [214, 174] on div "Rachel Duplantier 5047150470 rdupla4@gmail.com Customer since 2018" at bounding box center [163, 166] width 215 height 140
copy strong "Rachel Duplantier"
click at [343, 146] on link "09/14/2025 8:00AM" at bounding box center [333, 143] width 54 height 9
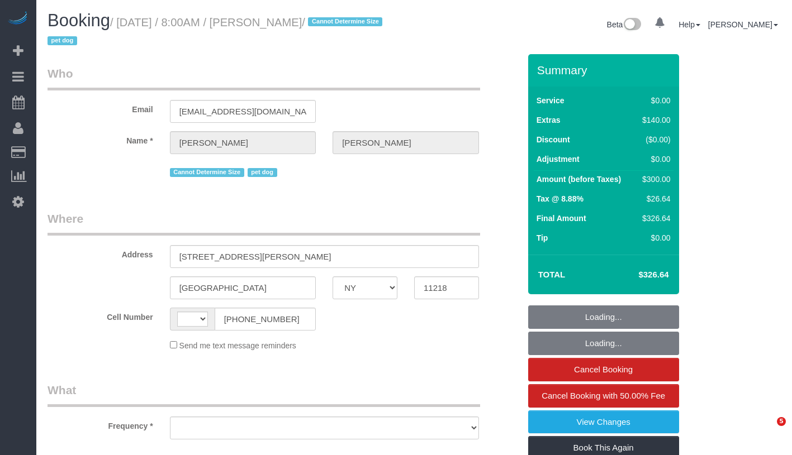
select select "NY"
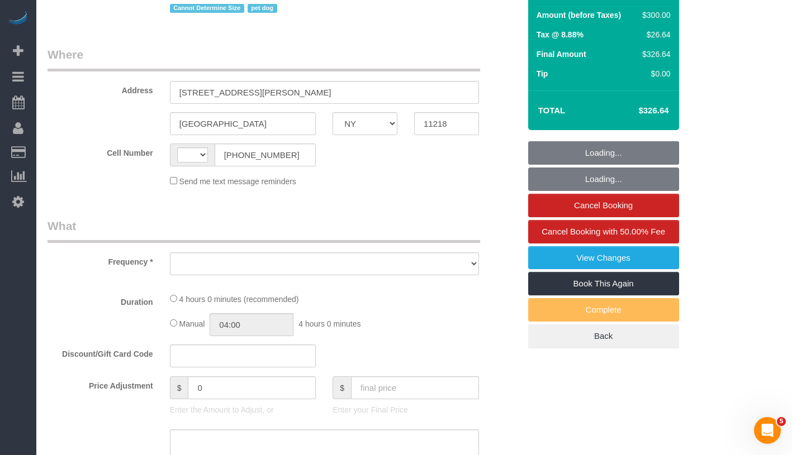
select select "string:[GEOGRAPHIC_DATA]"
select select "object:543"
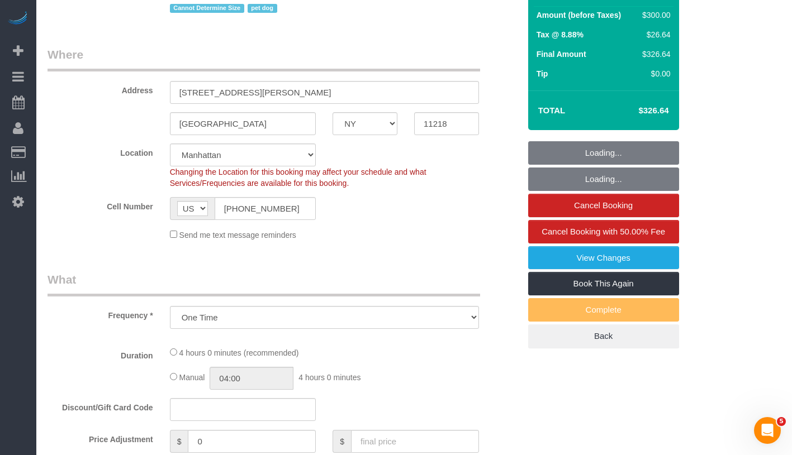
scroll to position [279, 0]
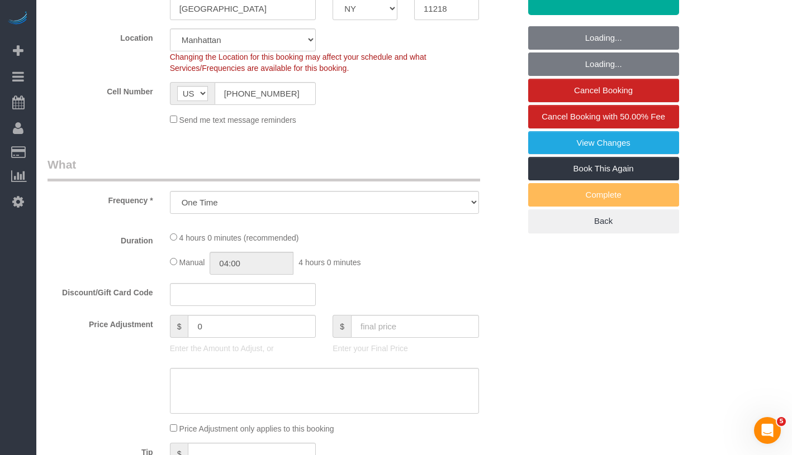
select select "string:stripe-pm_1S3gFW4VGloSiKo7aC4cIUQa"
select select "number:89"
select select "number:90"
select select "number:13"
select select "number:5"
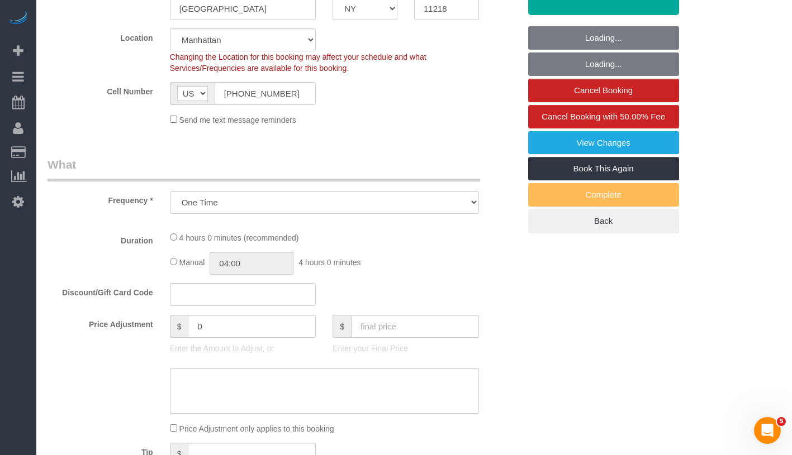
select select "spot1"
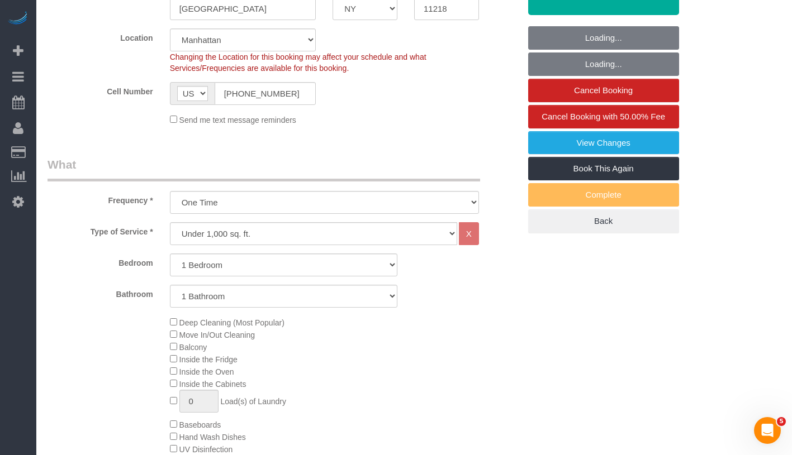
select select "object:1508"
select select "1"
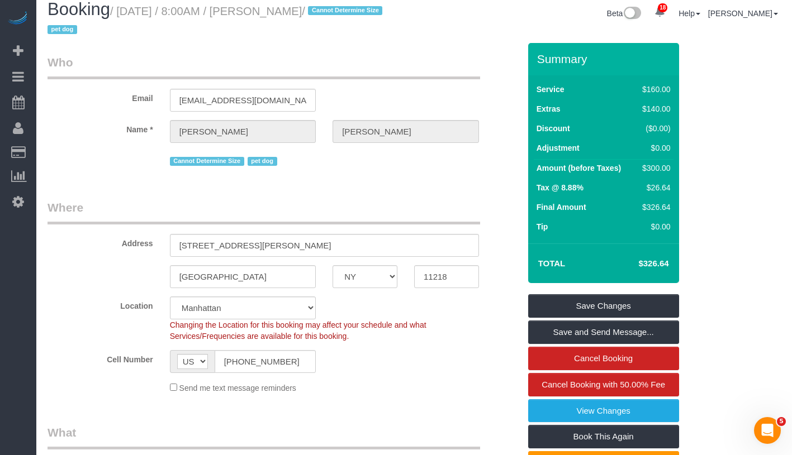
scroll to position [0, 0]
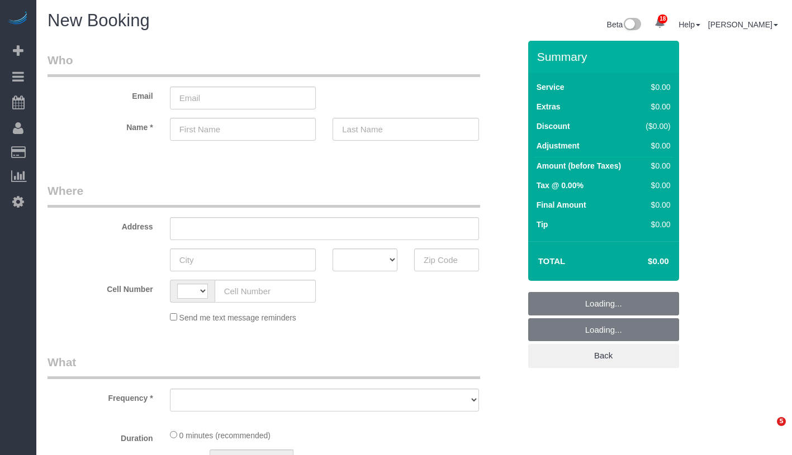
select select "number:89"
select select "number:90"
select select "string:[GEOGRAPHIC_DATA]"
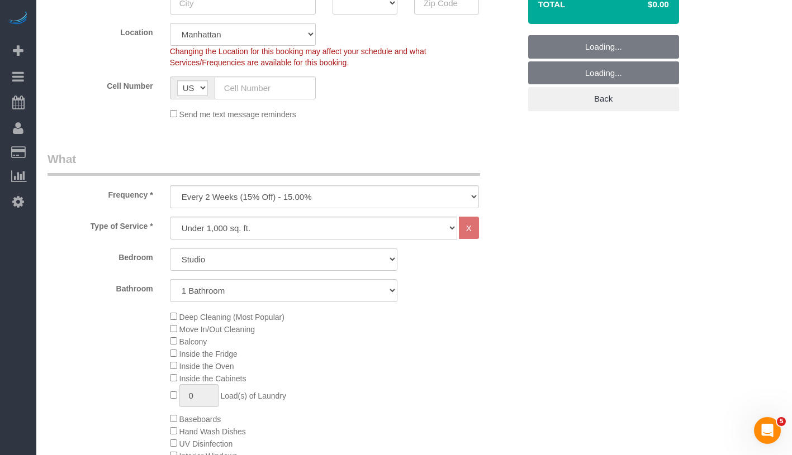
scroll to position [307, 0]
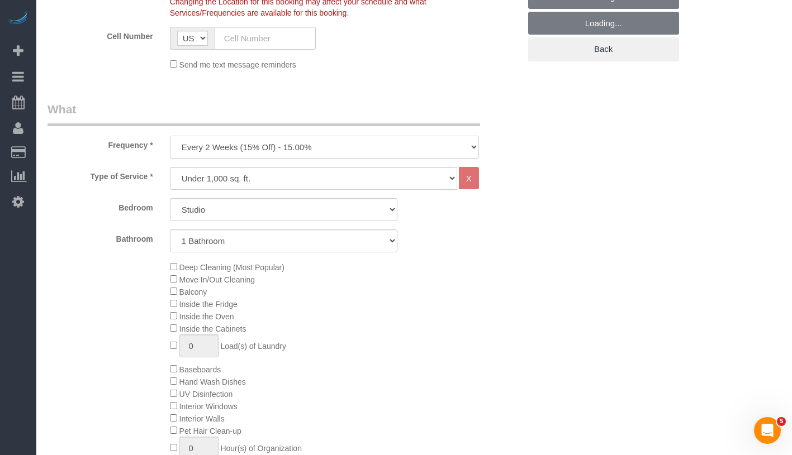
click at [323, 149] on select "One Time Weekly (20% Off) - 20.00% Every 2 Weeks (15% Off) - 15.00% Every 4 Wee…" at bounding box center [324, 147] width 309 height 23
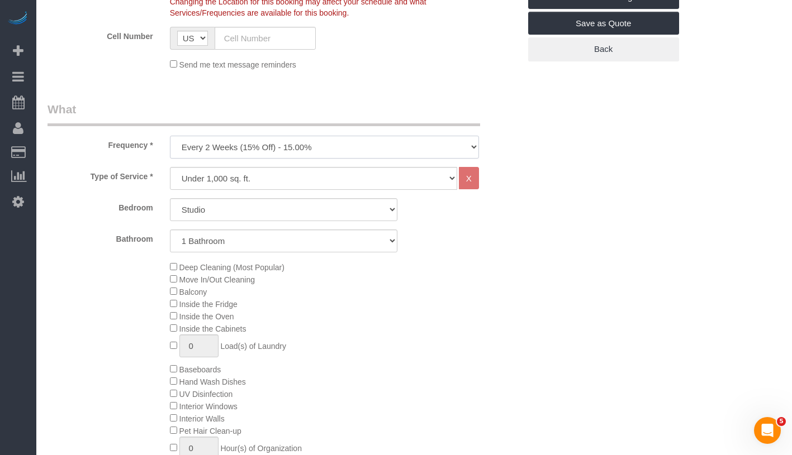
select select "object:1197"
click at [300, 211] on select "Studio 1 Bedroom 2 Bedrooms 3 Bedrooms" at bounding box center [283, 209] width 227 height 23
click at [292, 202] on select "Studio 1 Bedroom 2 Bedrooms 3 Bedrooms" at bounding box center [283, 209] width 227 height 23
select select "1"
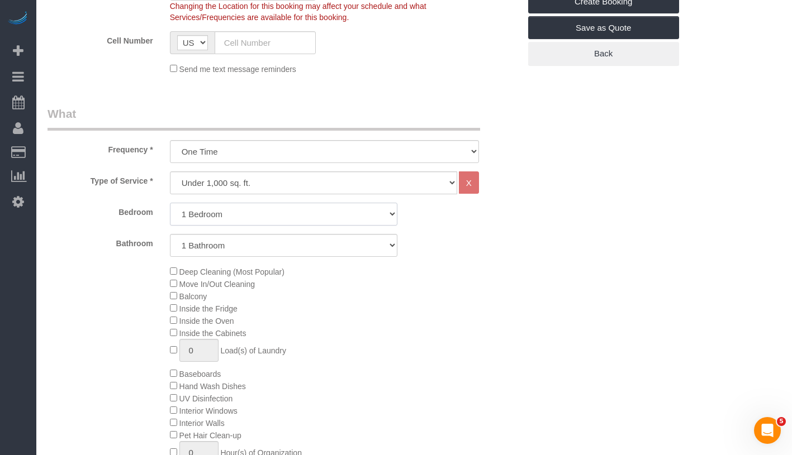
scroll to position [293, 0]
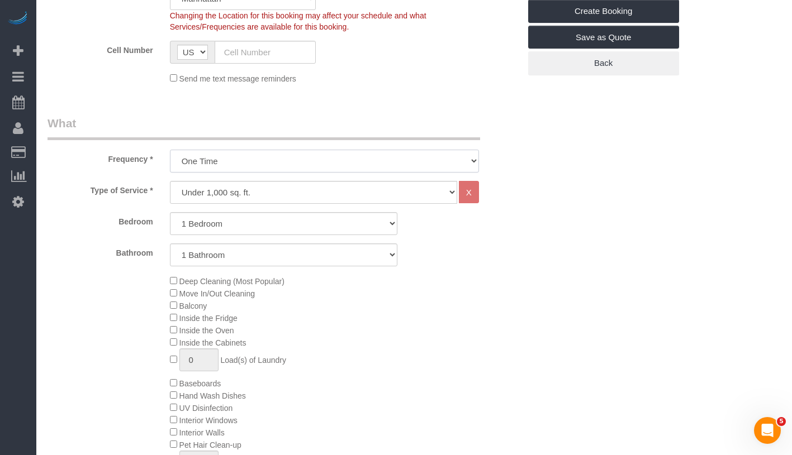
click at [276, 159] on select "One Time Weekly (20% Off) - 20.00% Every 2 Weeks (15% Off) - 15.00% Every 4 Wee…" at bounding box center [324, 161] width 309 height 23
select select "object:1199"
click at [270, 193] on select "Under 1,000 sq. ft. 1,001 - 1,500 sq. ft. 1,500+ sq. ft. Custom Cleaning Office…" at bounding box center [313, 192] width 287 height 23
select select "213"
select select "1"
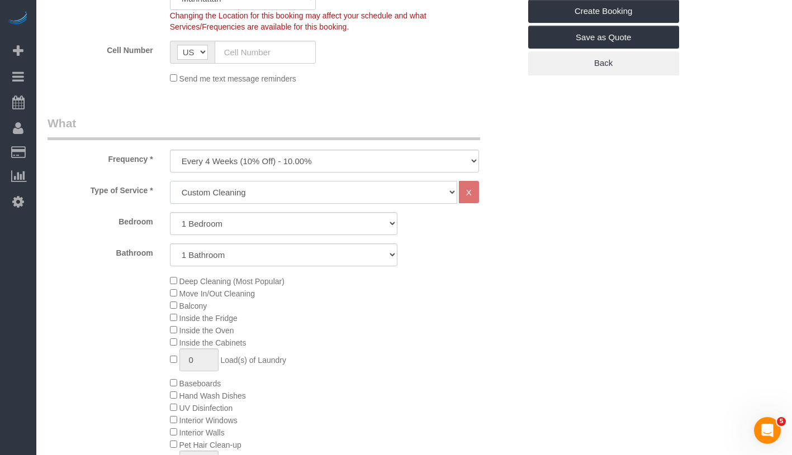
select select "120"
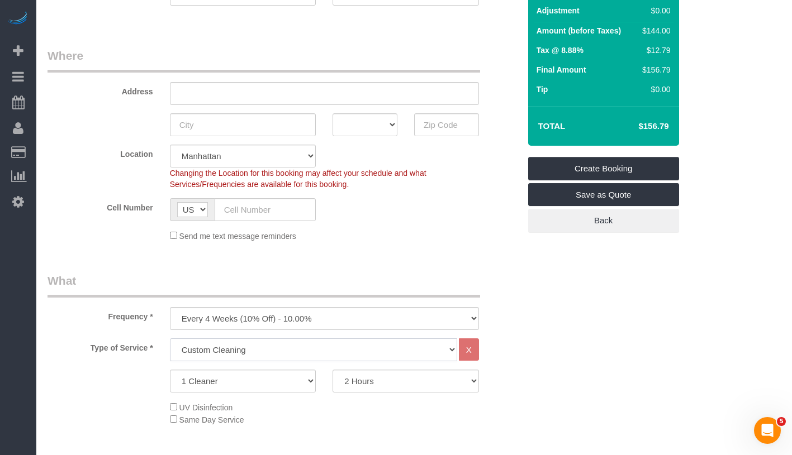
scroll to position [230, 0]
